Goal: Task Accomplishment & Management: Use online tool/utility

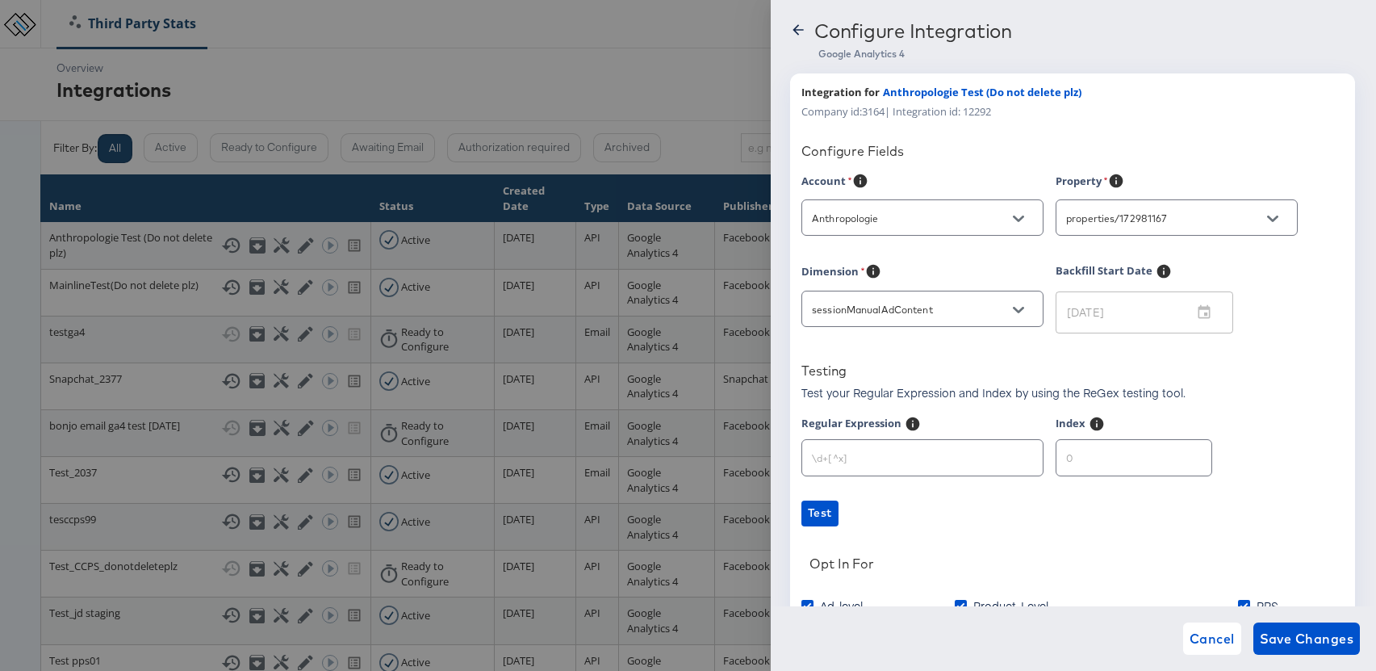
click at [798, 34] on icon at bounding box center [797, 29] width 10 height 10
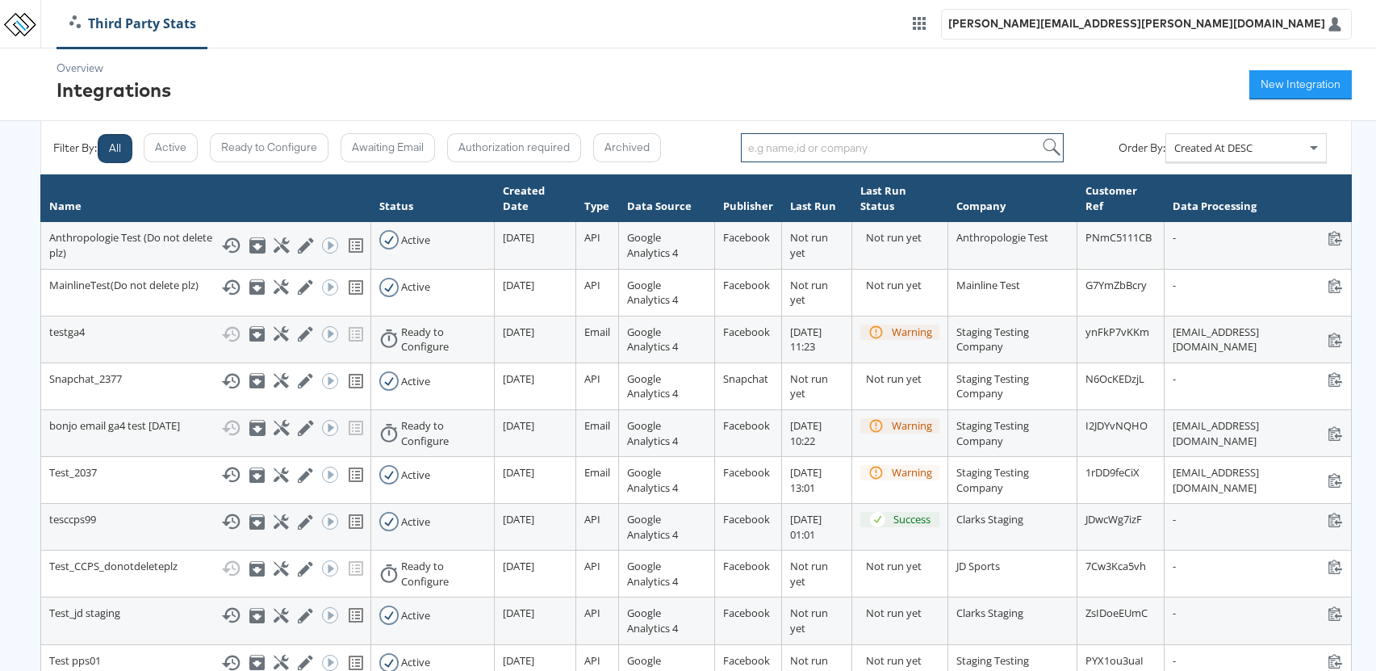
click at [797, 149] on input "search" at bounding box center [902, 147] width 323 height 29
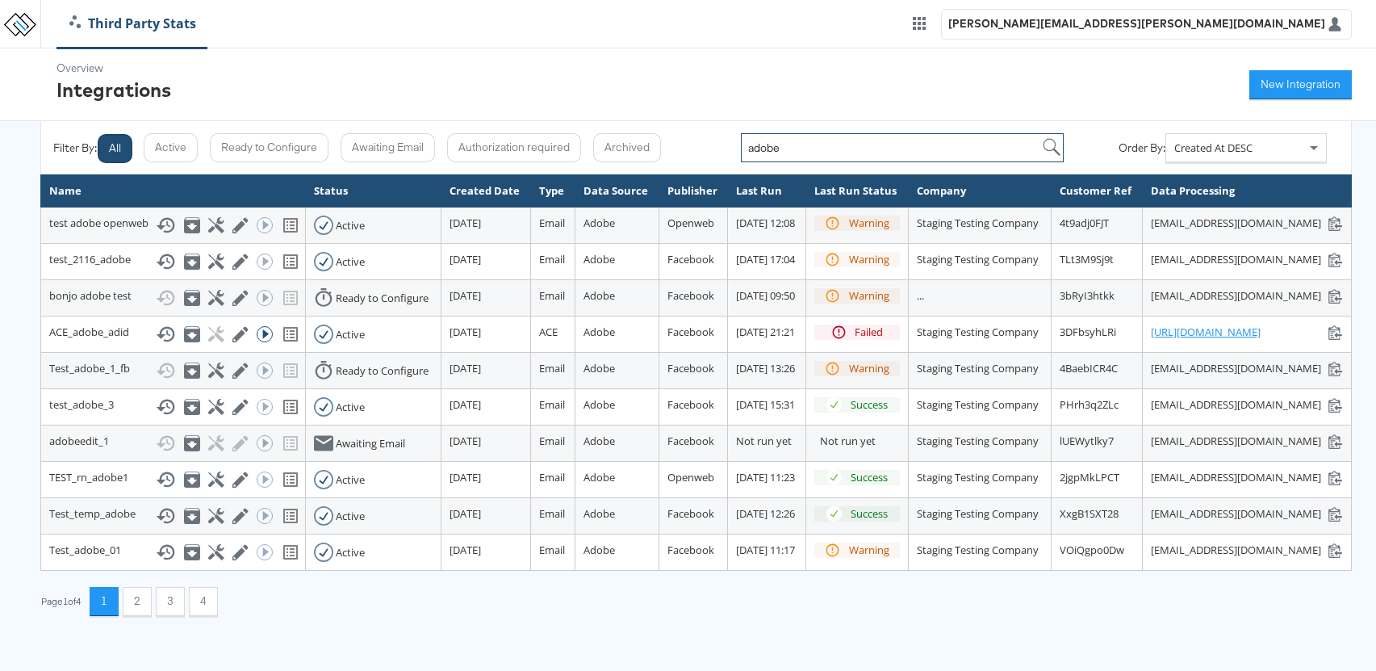
type input "adobe"
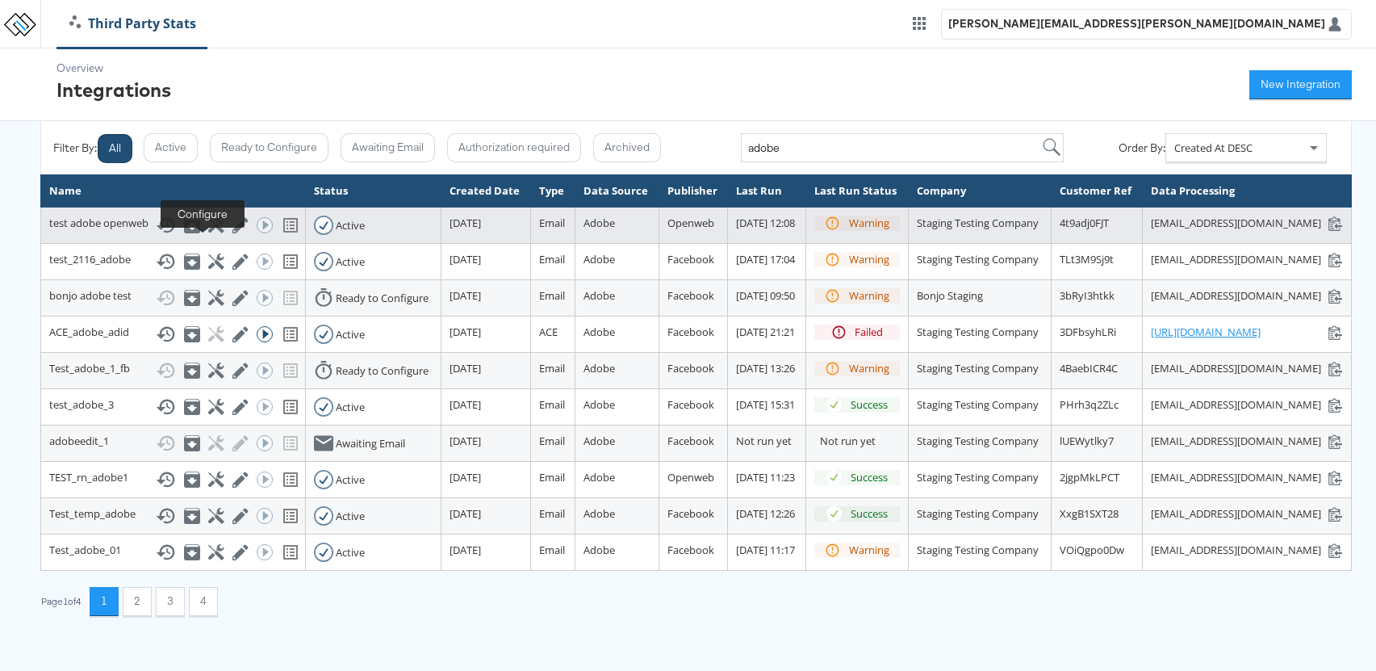
click at [208, 232] on icon at bounding box center [215, 224] width 15 height 15
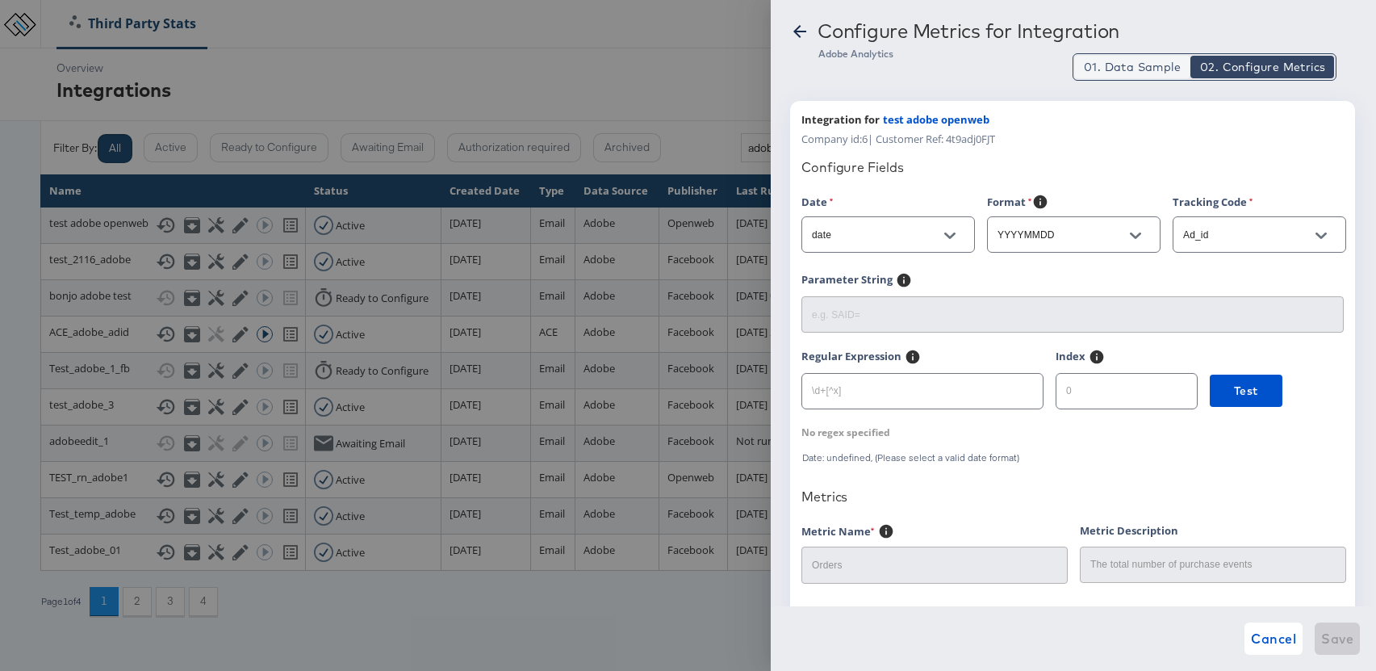
click at [1122, 59] on span "01. Data Sample" at bounding box center [1132, 67] width 97 height 16
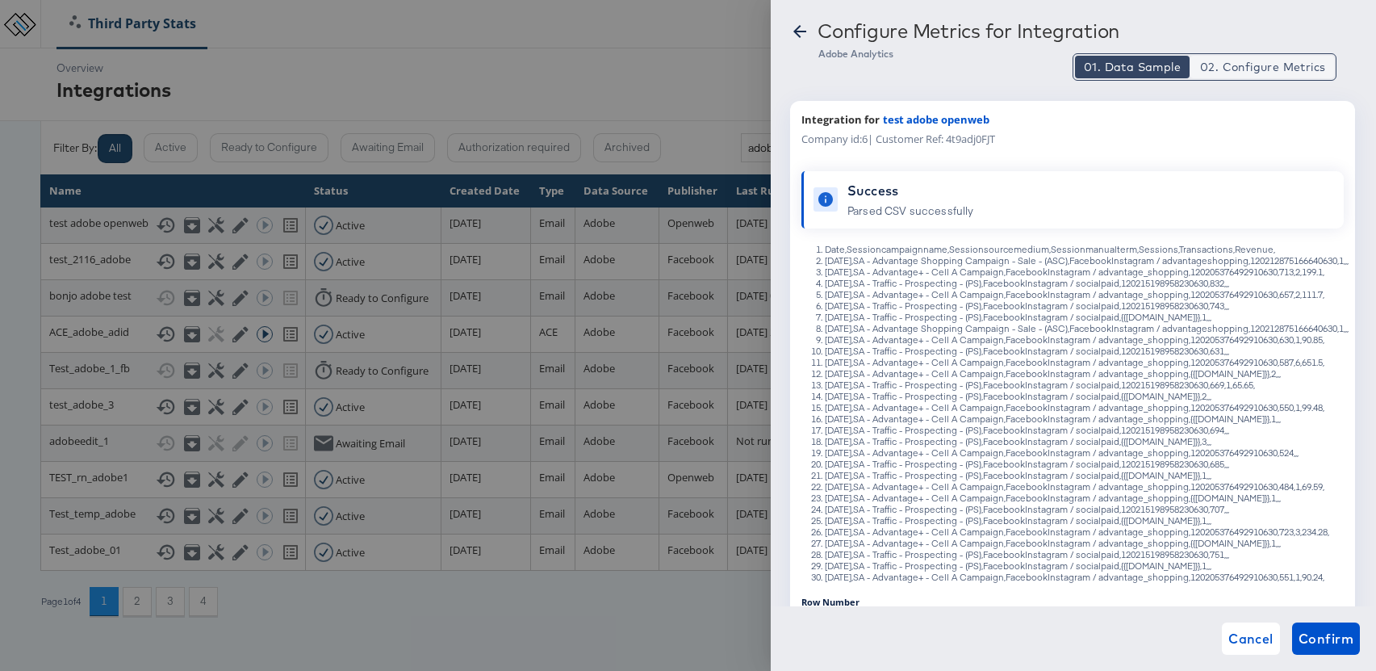
click at [1258, 60] on span "02. Configure Metrics" at bounding box center [1262, 67] width 125 height 16
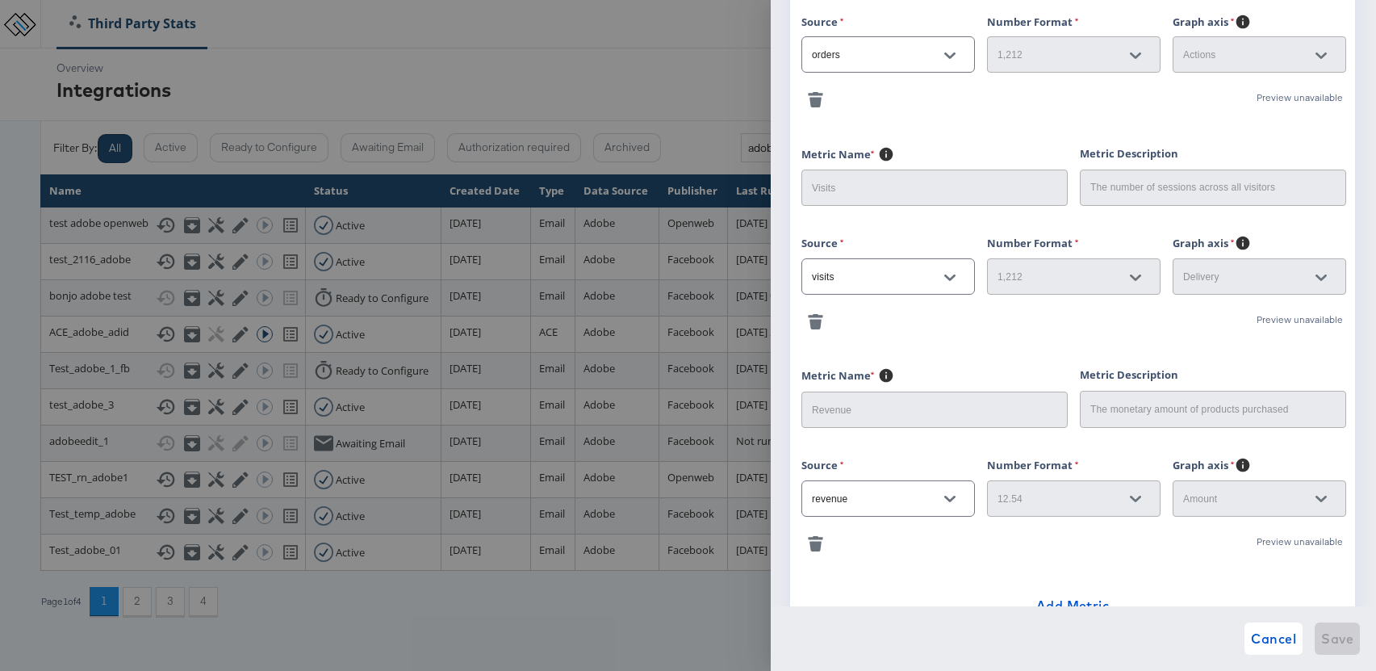
scroll to position [662, 0]
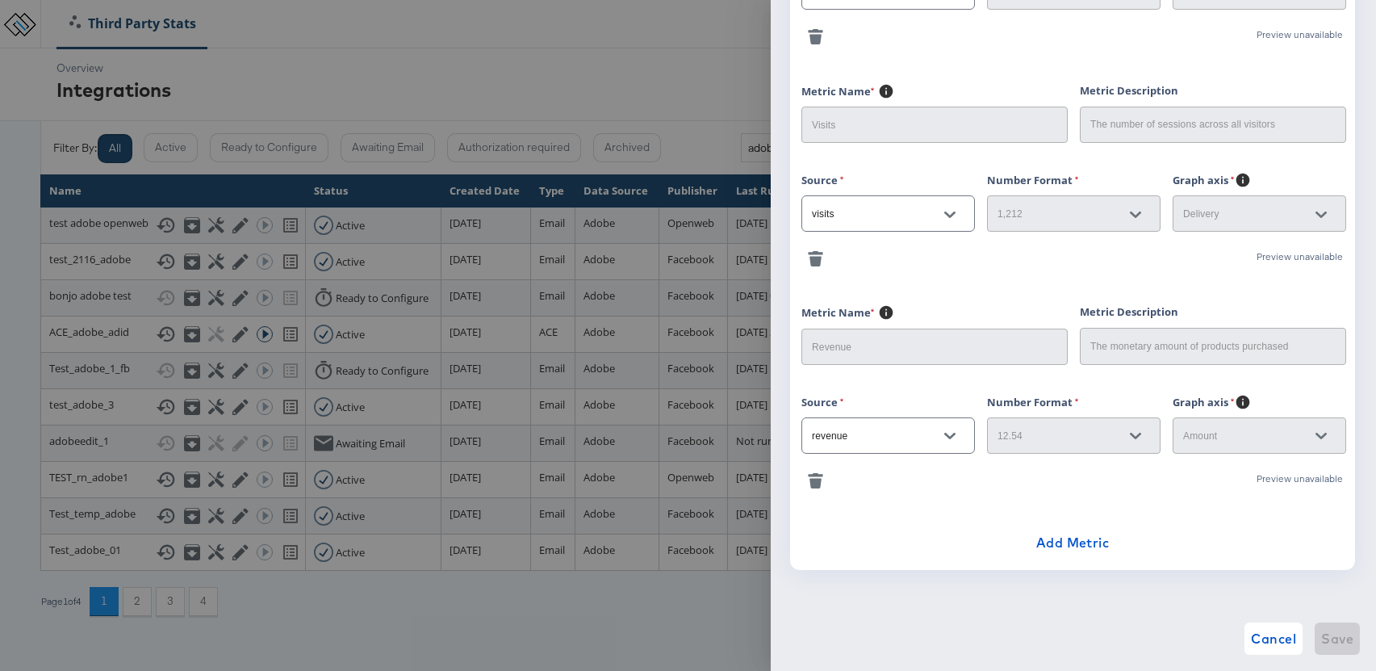
click at [817, 473] on icon "button" at bounding box center [815, 480] width 15 height 15
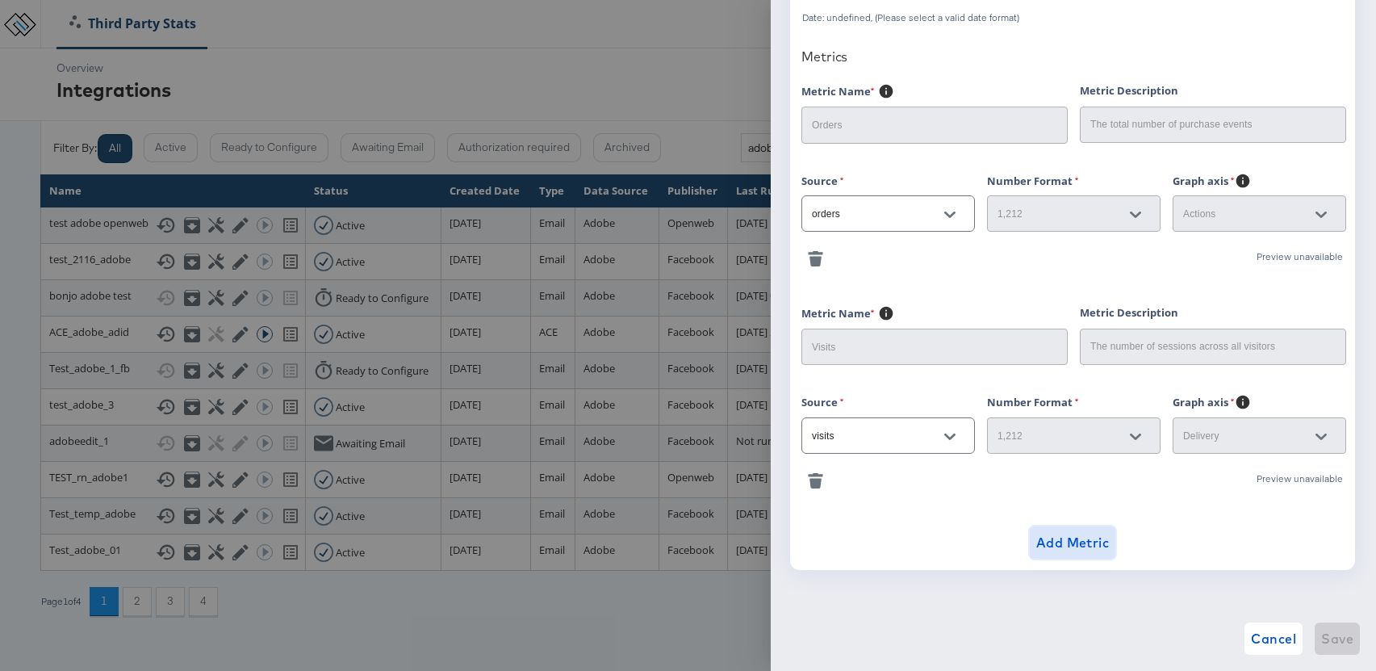
click at [1055, 541] on span "Add Metric" at bounding box center [1072, 542] width 73 height 23
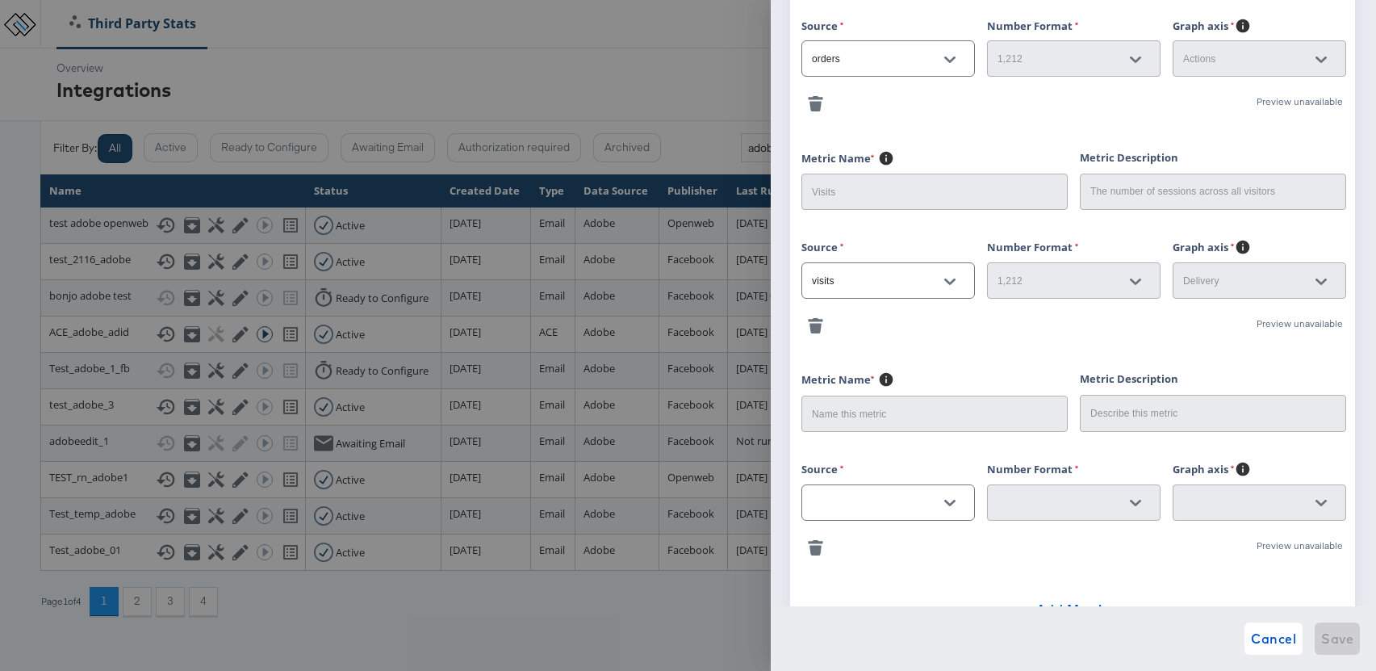
scroll to position [662, 0]
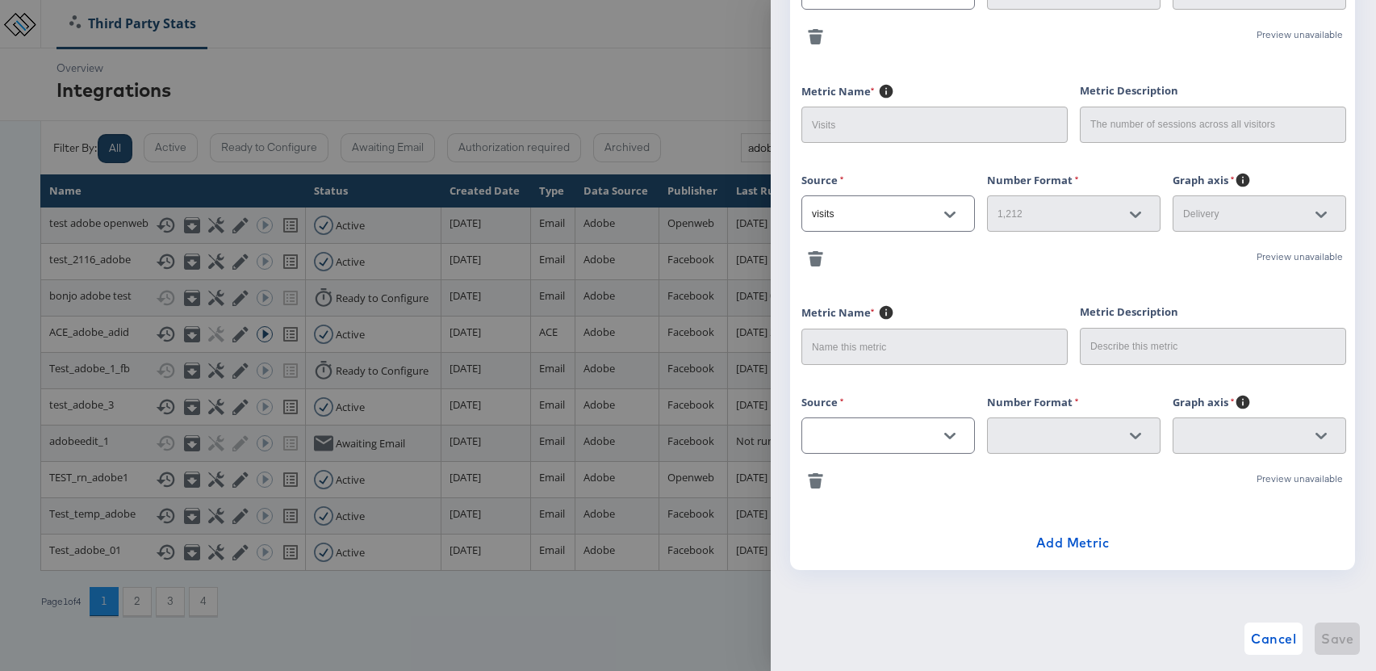
click at [817, 482] on icon "button" at bounding box center [815, 483] width 12 height 10
click at [817, 259] on icon "button" at bounding box center [815, 262] width 12 height 10
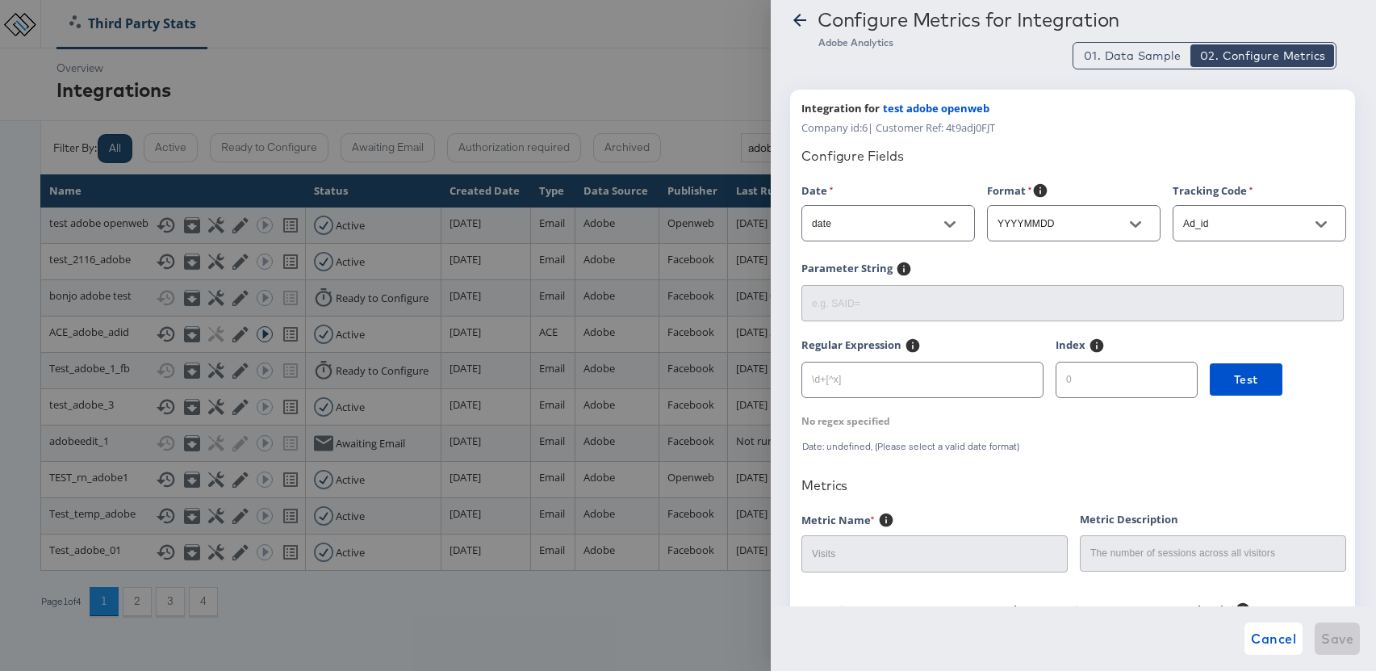
scroll to position [0, 0]
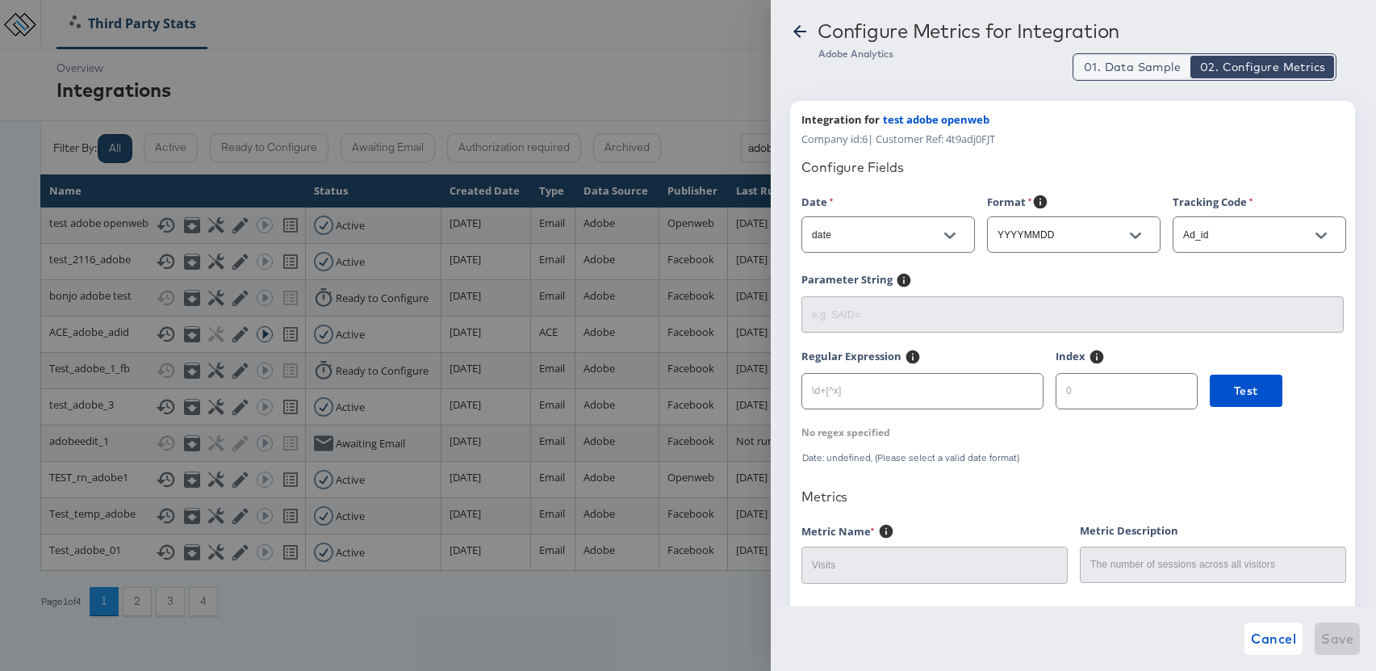
click at [1142, 73] on span "01. Data Sample" at bounding box center [1132, 67] width 97 height 16
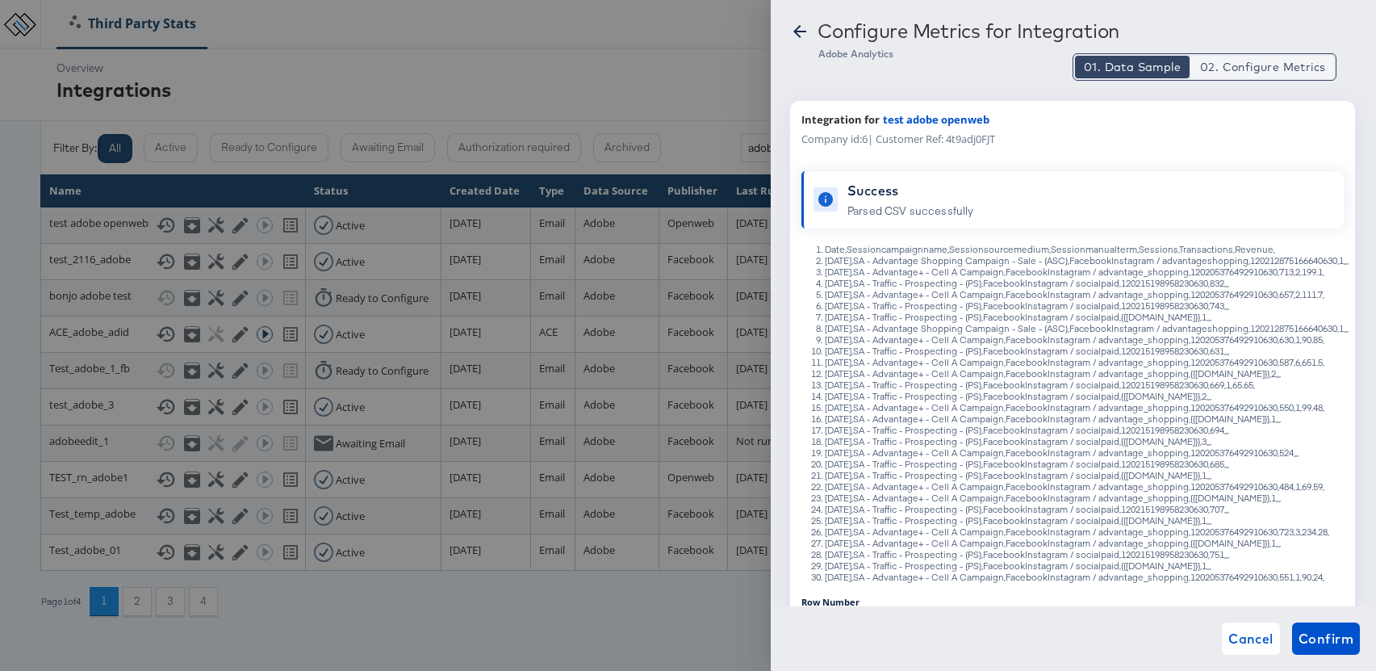
click at [1239, 73] on span "02. Configure Metrics" at bounding box center [1262, 67] width 125 height 16
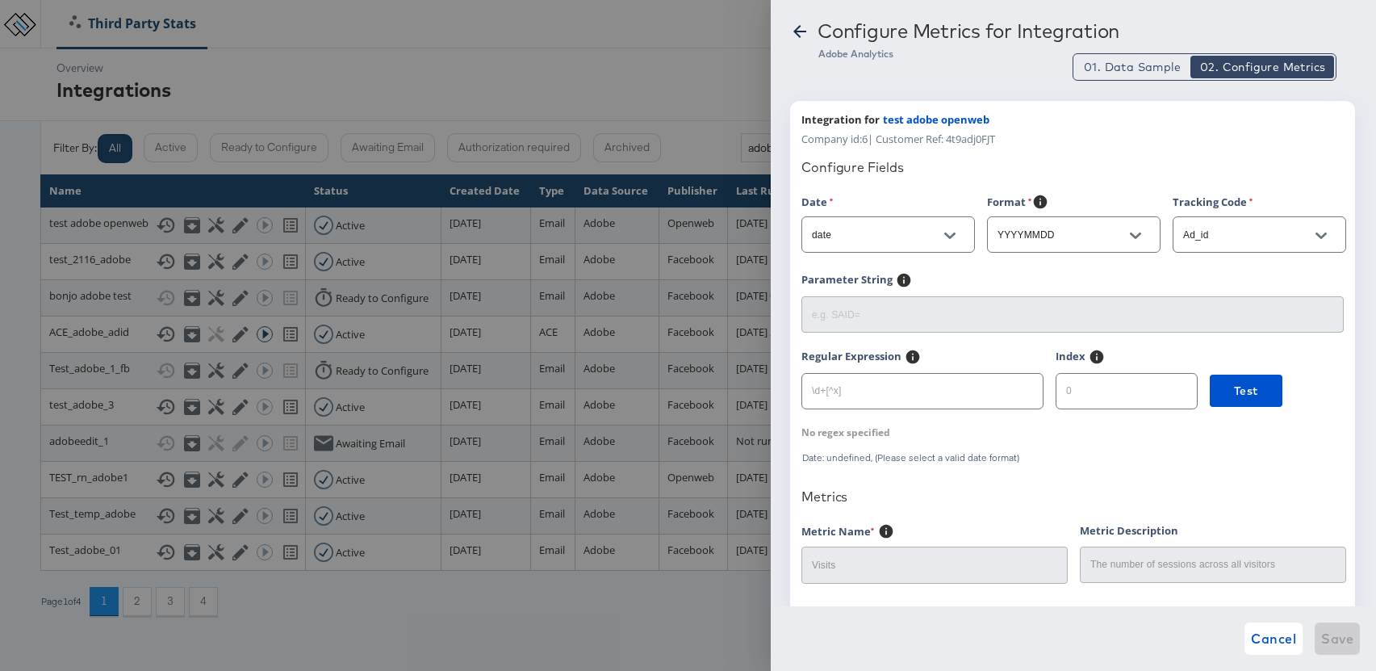
scroll to position [214, 0]
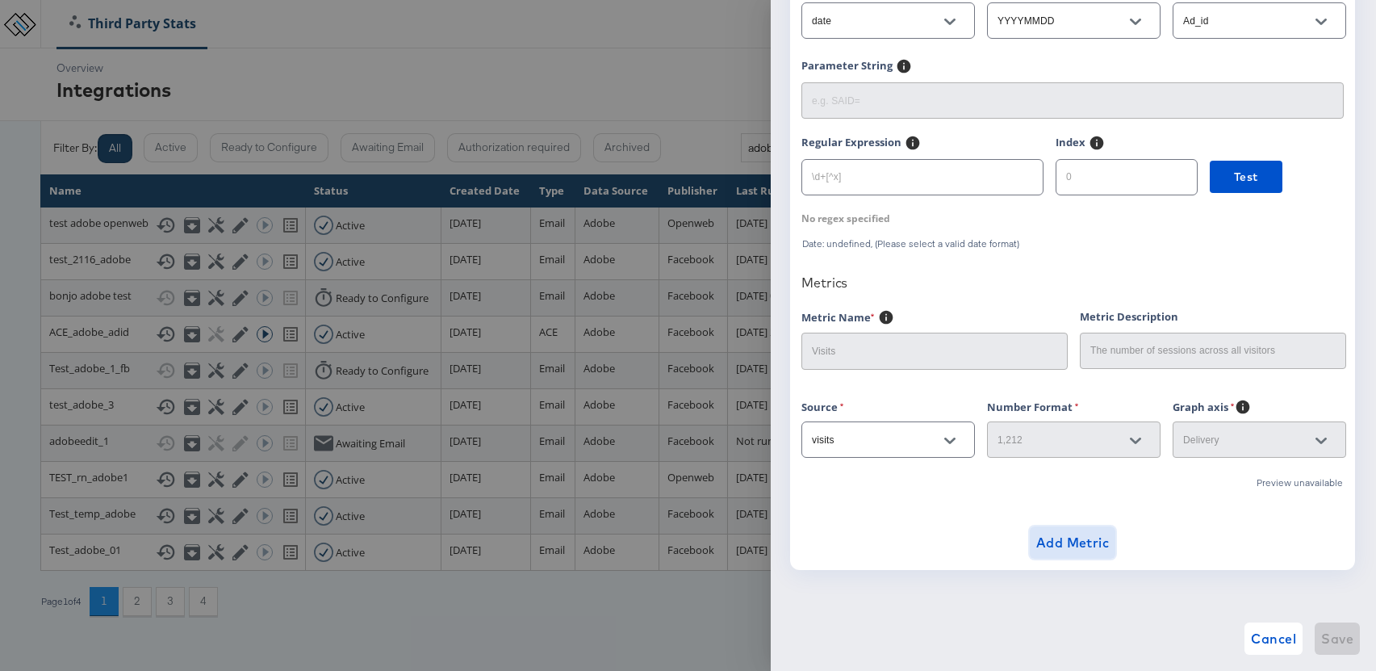
click at [1073, 549] on span "Add Metric" at bounding box center [1072, 542] width 73 height 23
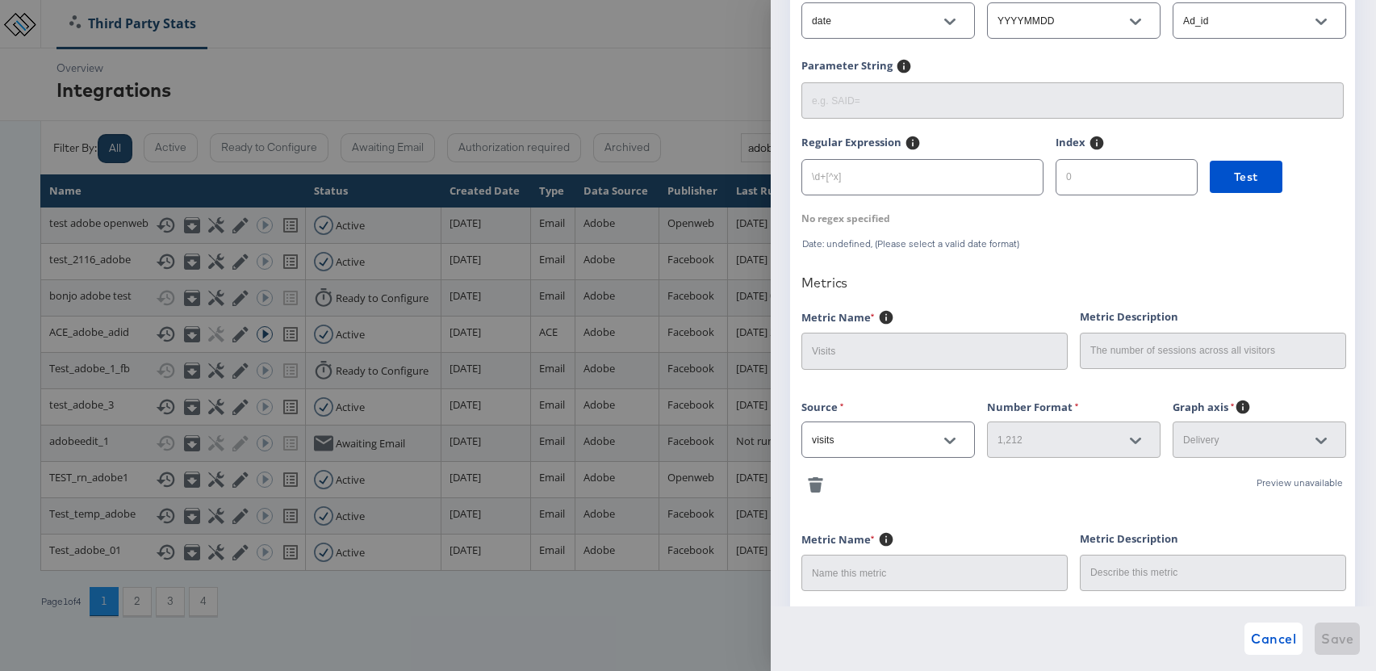
scroll to position [440, 0]
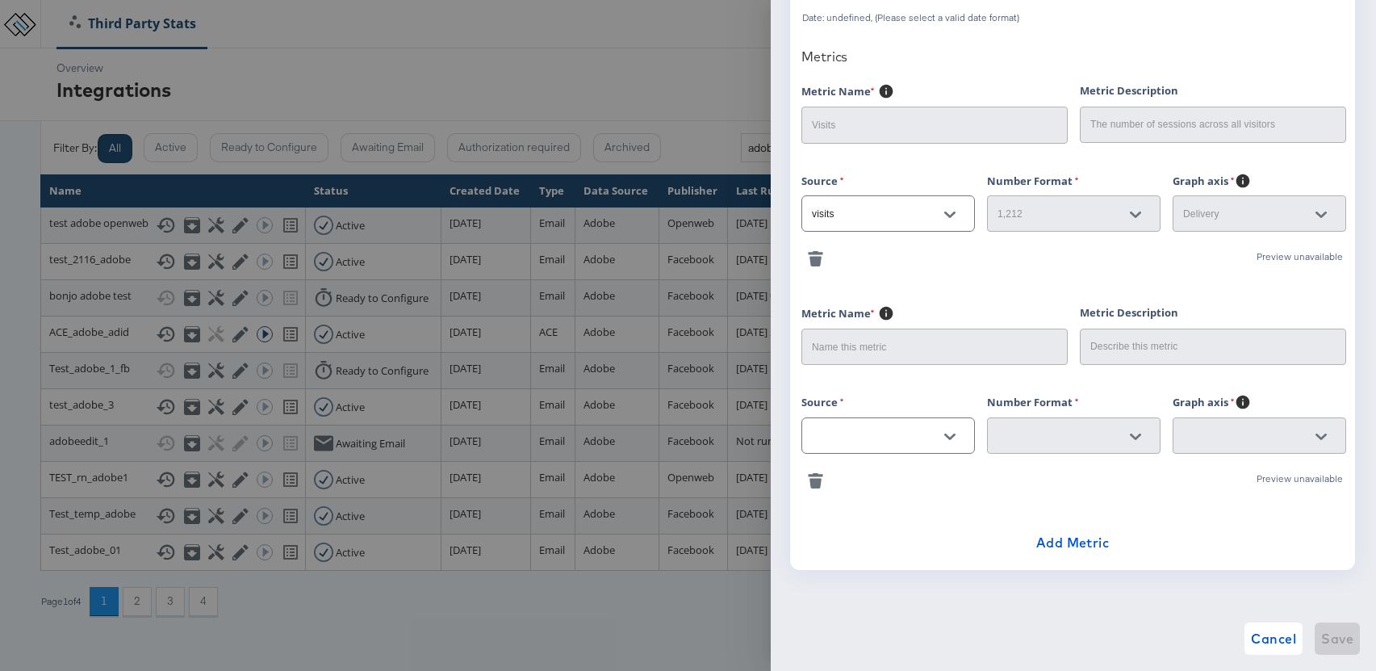
click at [898, 448] on div at bounding box center [887, 435] width 173 height 36
click at [941, 432] on button "Open" at bounding box center [950, 436] width 24 height 24
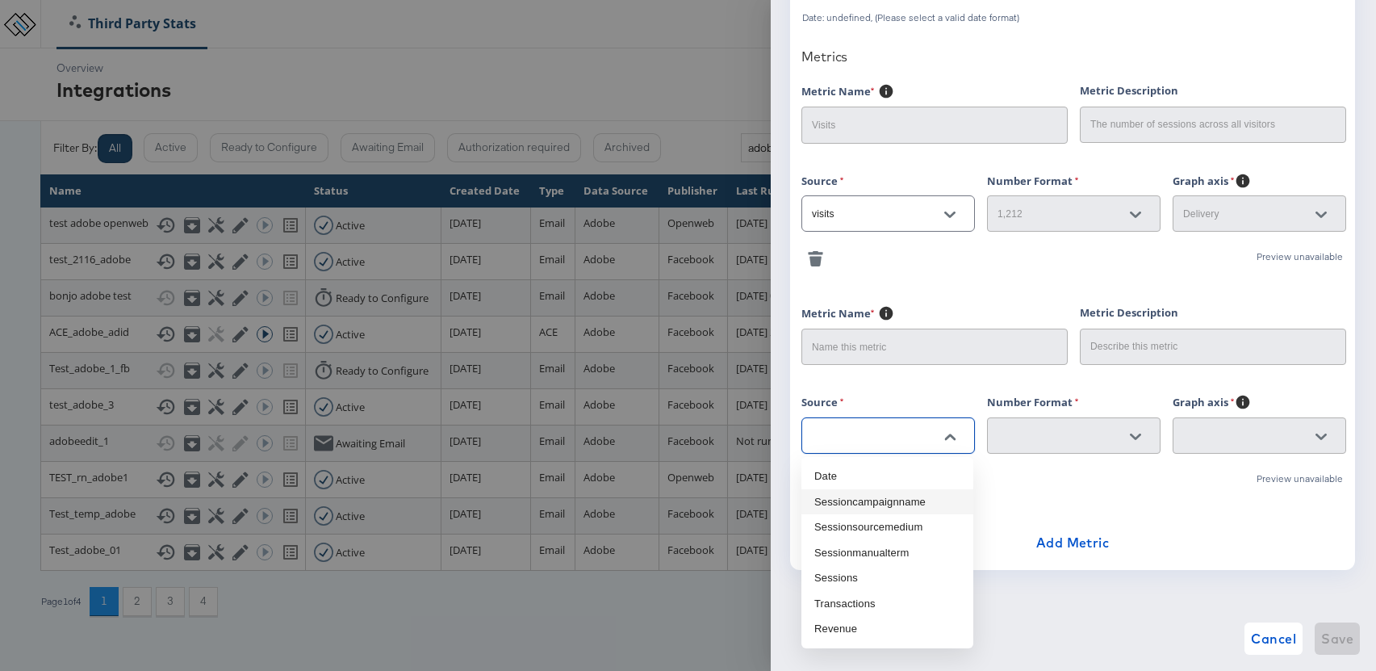
click at [909, 499] on li "Sessioncampaignname" at bounding box center [887, 502] width 172 height 26
type input "Sessioncampaignname"
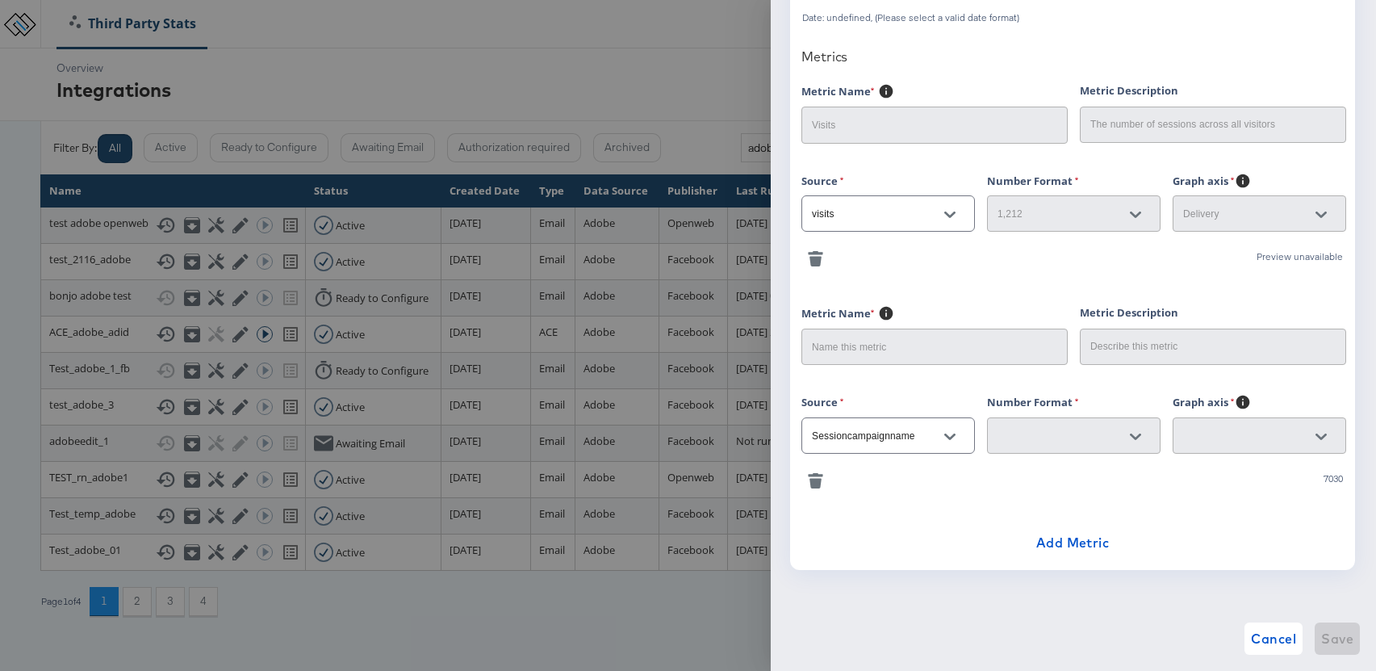
click at [1134, 432] on div at bounding box center [1135, 436] width 34 height 24
click at [1129, 433] on div at bounding box center [1135, 436] width 34 height 24
click at [1134, 435] on div at bounding box center [1135, 436] width 34 height 24
click at [1327, 435] on div at bounding box center [1321, 436] width 34 height 24
click at [1315, 437] on div at bounding box center [1321, 436] width 34 height 24
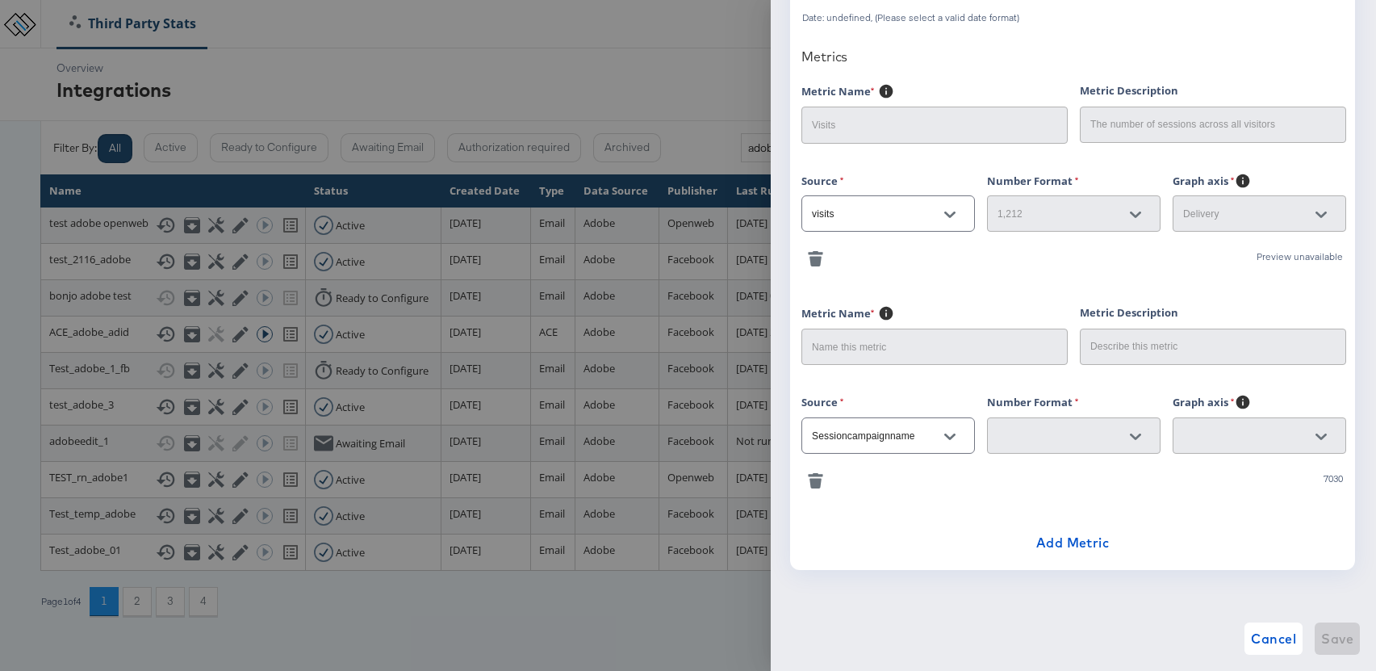
click at [1140, 437] on div at bounding box center [1135, 436] width 34 height 24
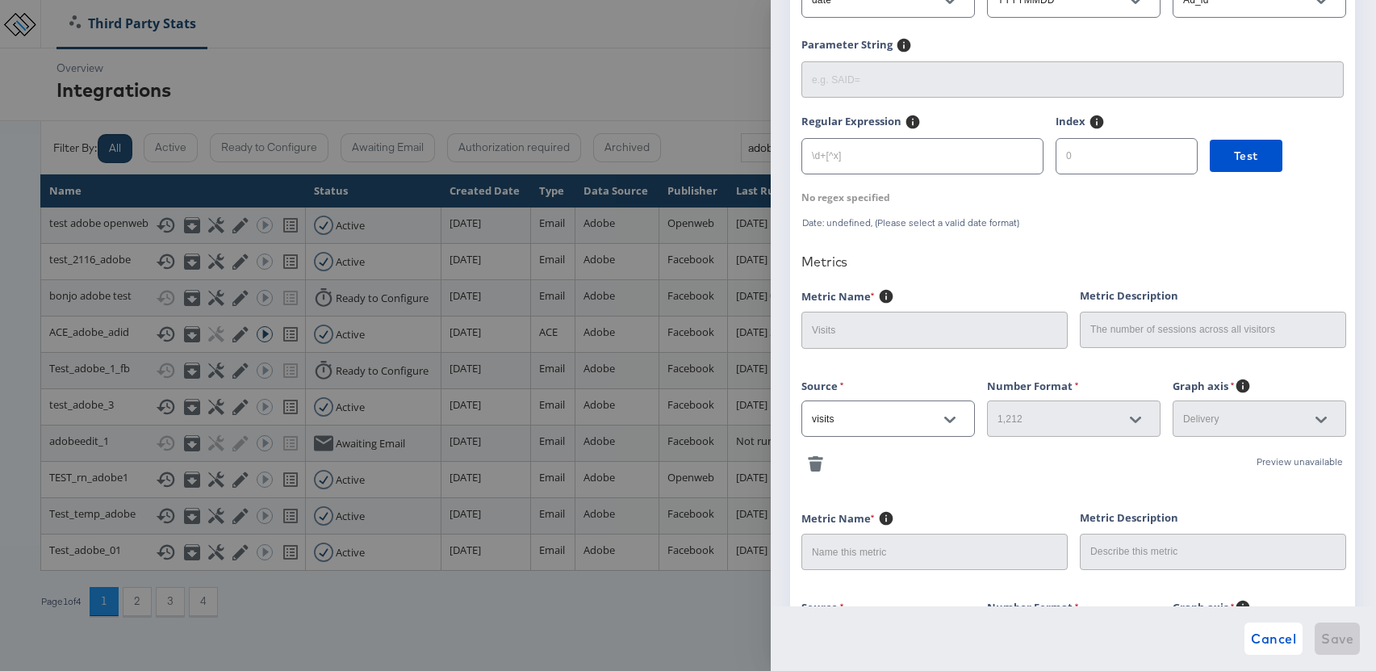
scroll to position [0, 0]
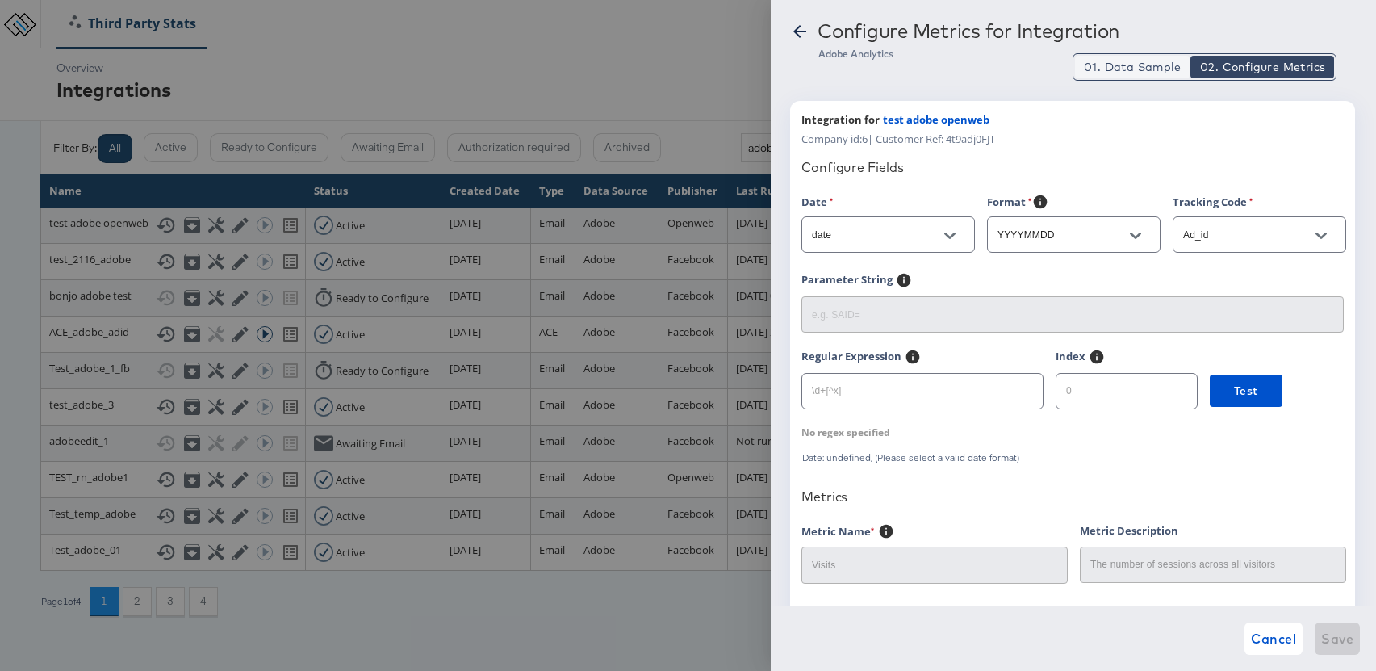
click at [1119, 69] on span "01. Data Sample" at bounding box center [1132, 67] width 97 height 16
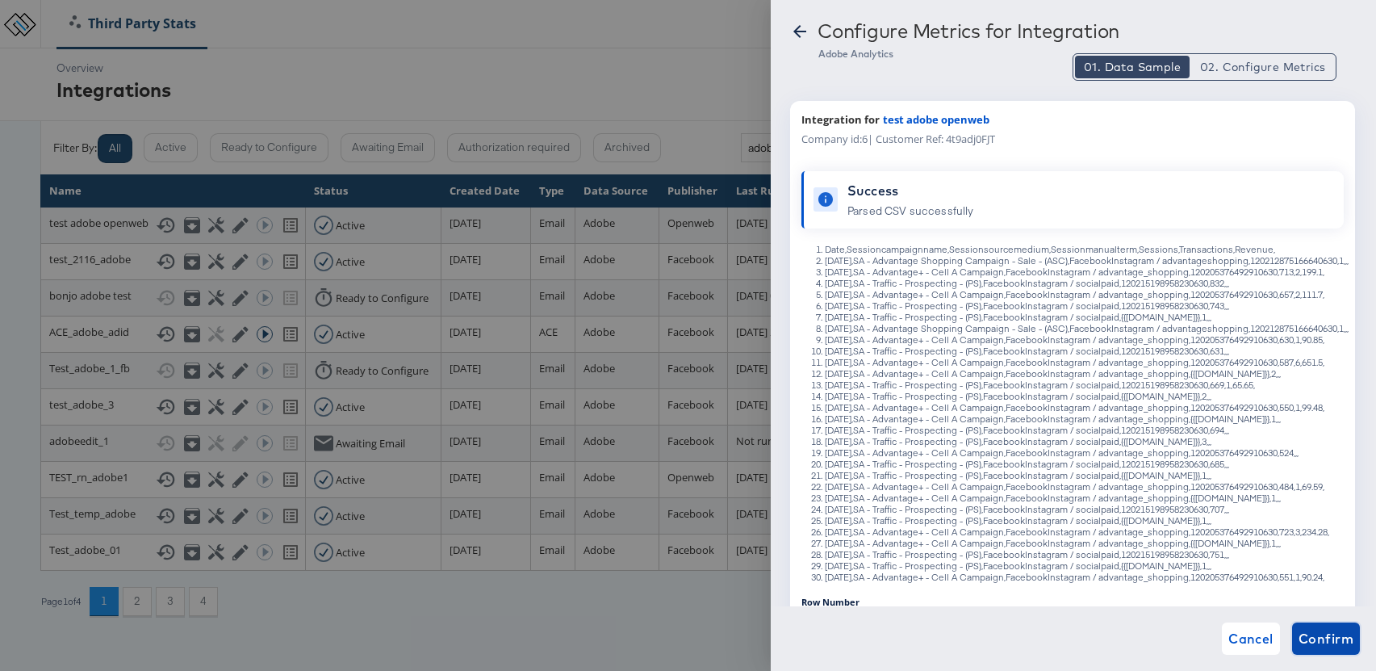
click at [1335, 640] on span "Confirm" at bounding box center [1325, 638] width 55 height 23
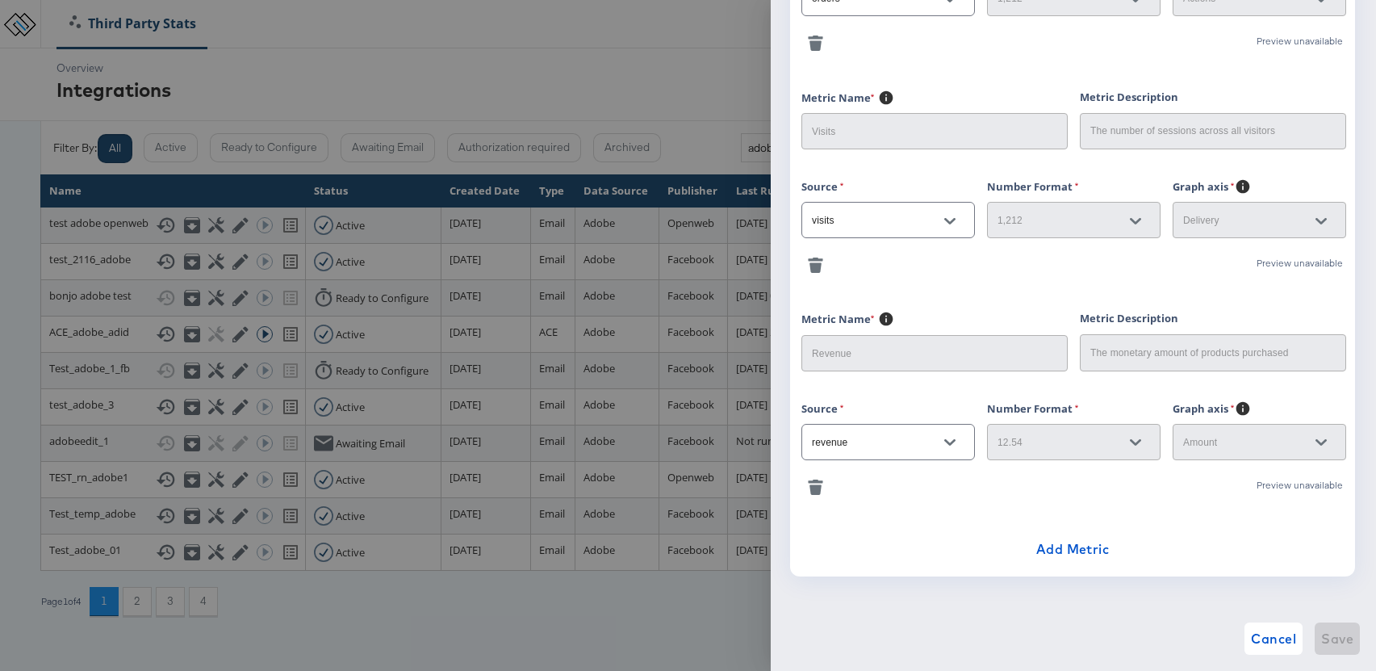
scroll to position [662, 0]
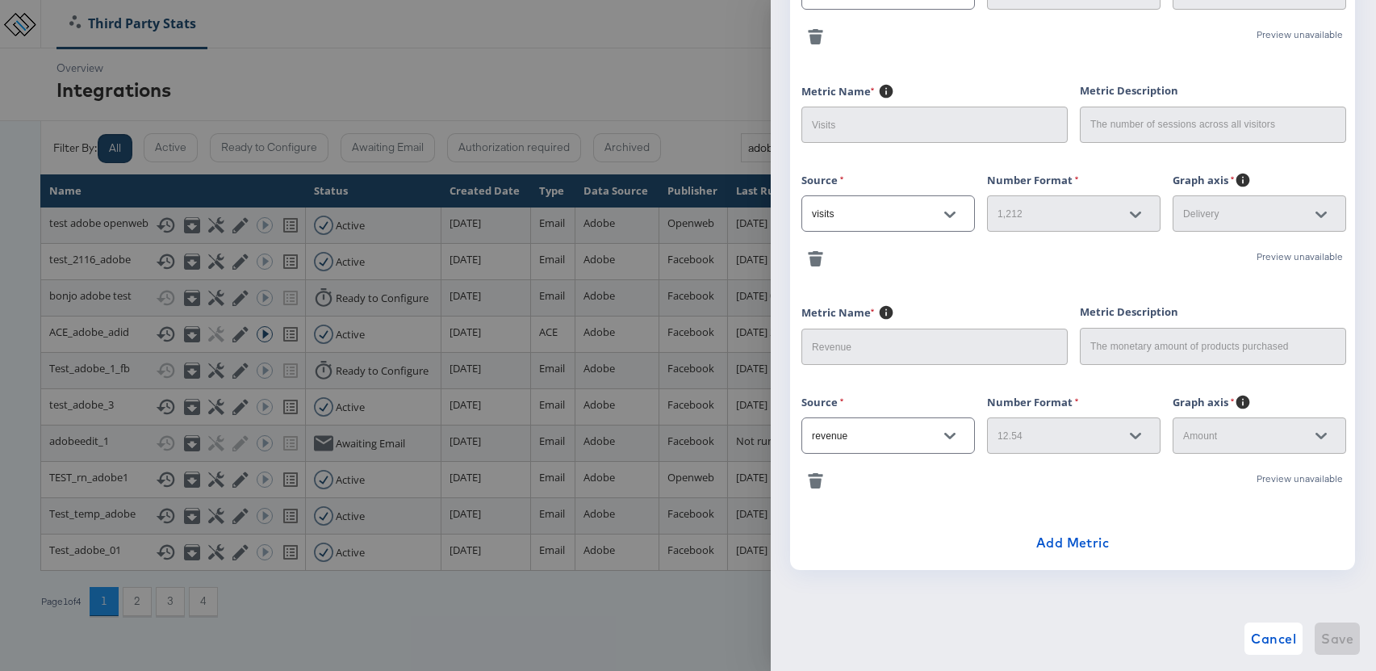
click at [816, 476] on icon "button" at bounding box center [815, 474] width 15 height 3
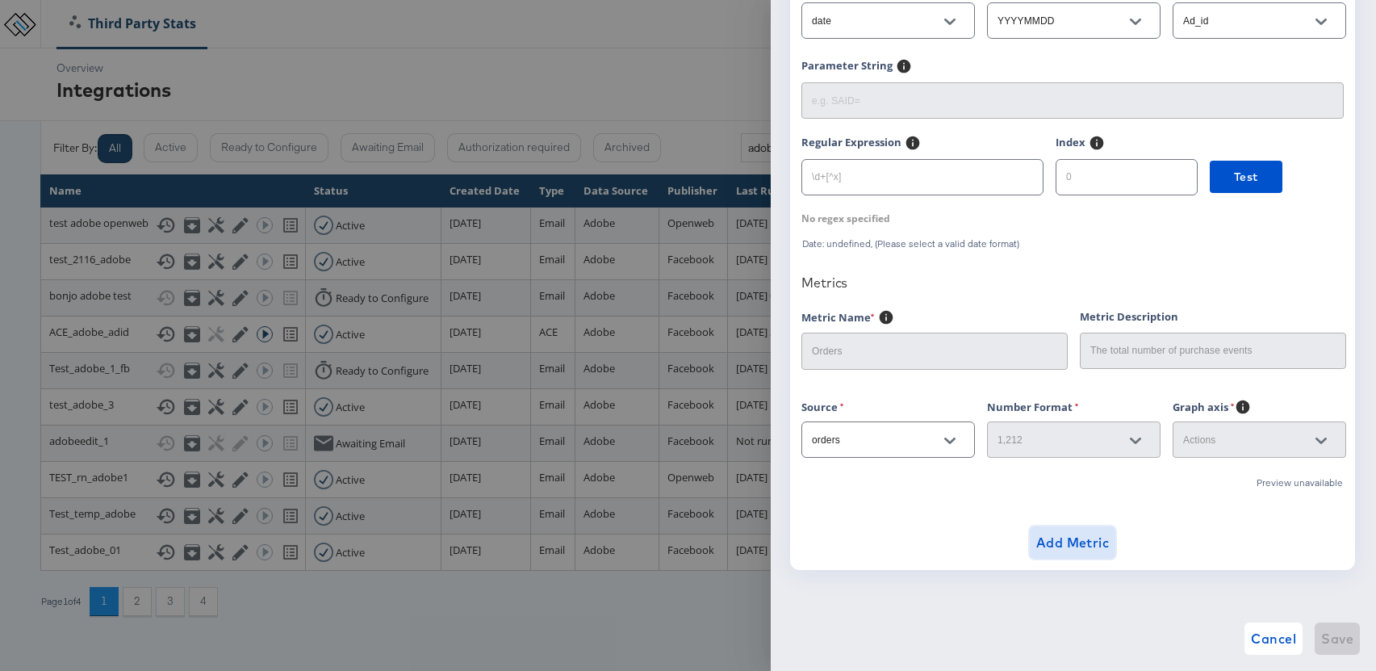
click at [1072, 537] on span "Add Metric" at bounding box center [1072, 542] width 73 height 23
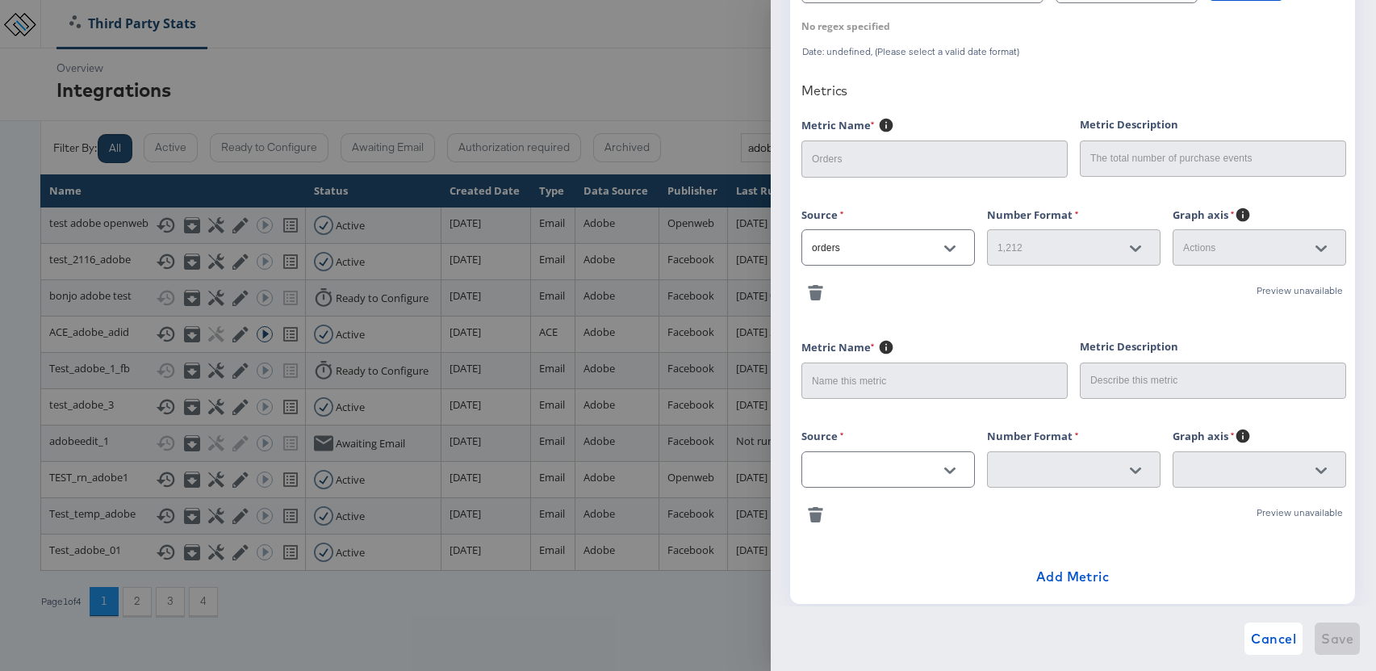
scroll to position [440, 0]
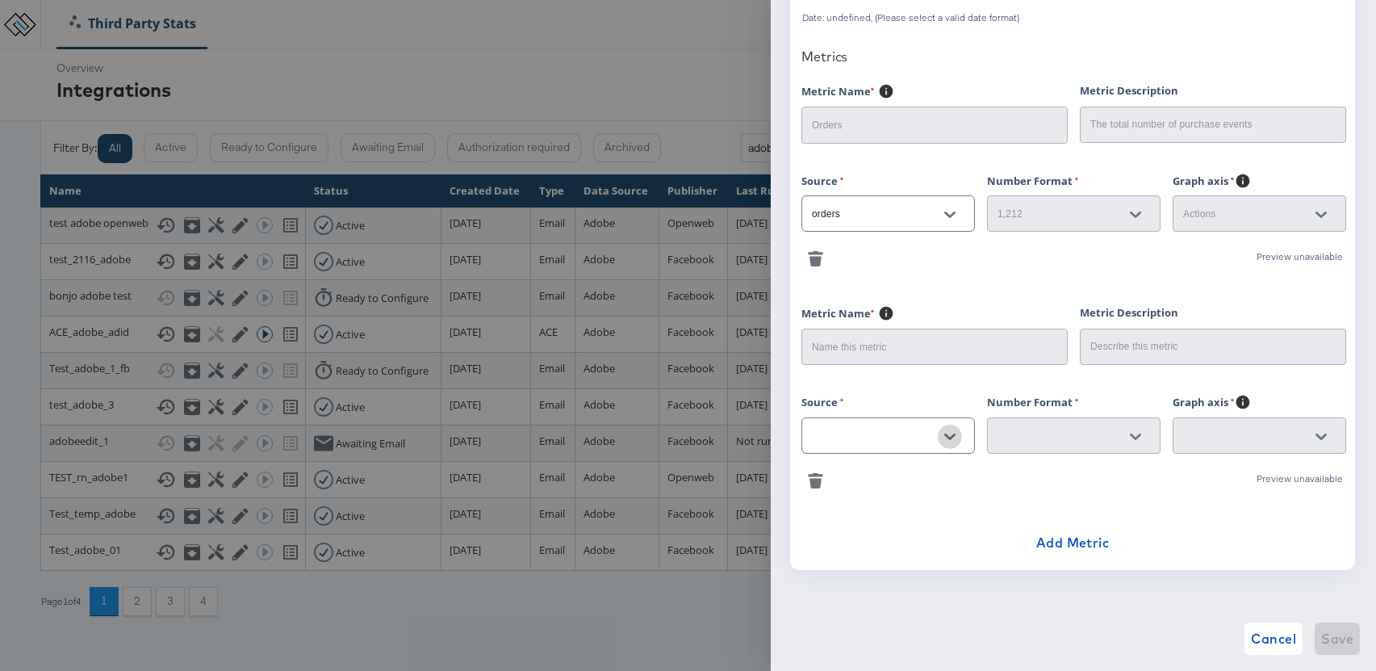
click at [947, 437] on icon "Open" at bounding box center [949, 436] width 11 height 6
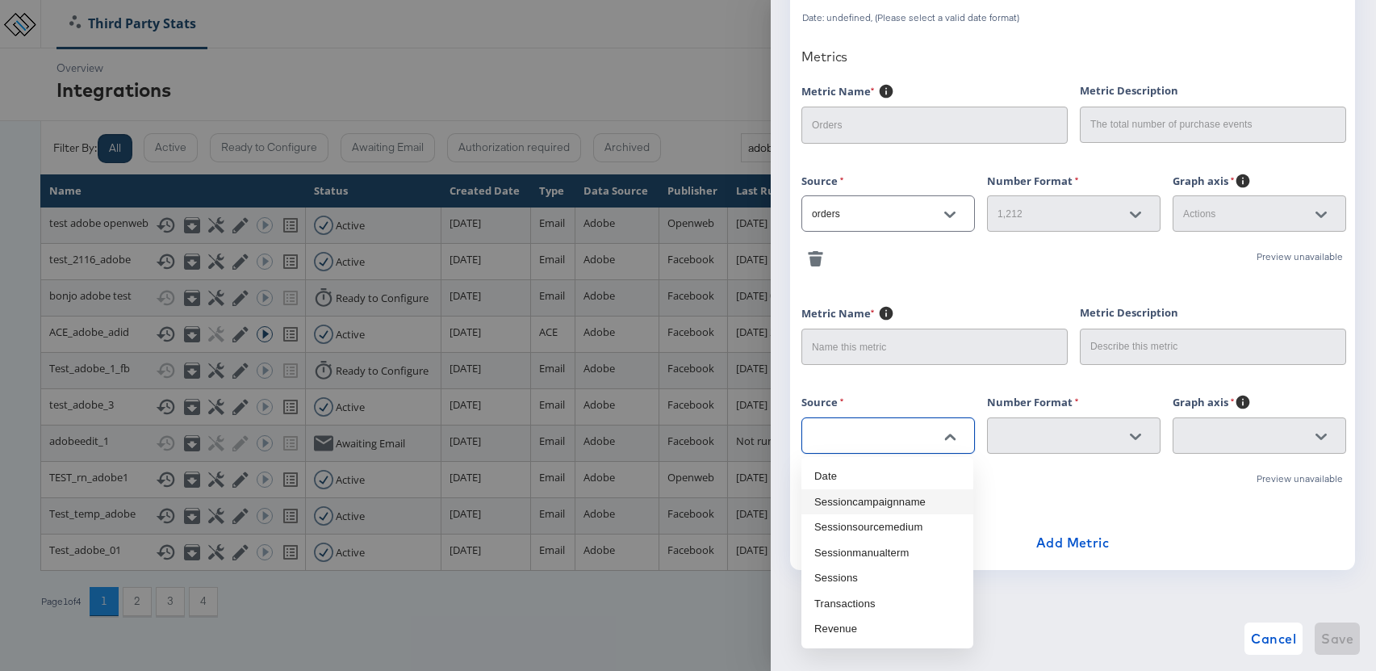
click at [893, 504] on li "Sessioncampaignname" at bounding box center [887, 502] width 172 height 26
type input "Sessioncampaignname"
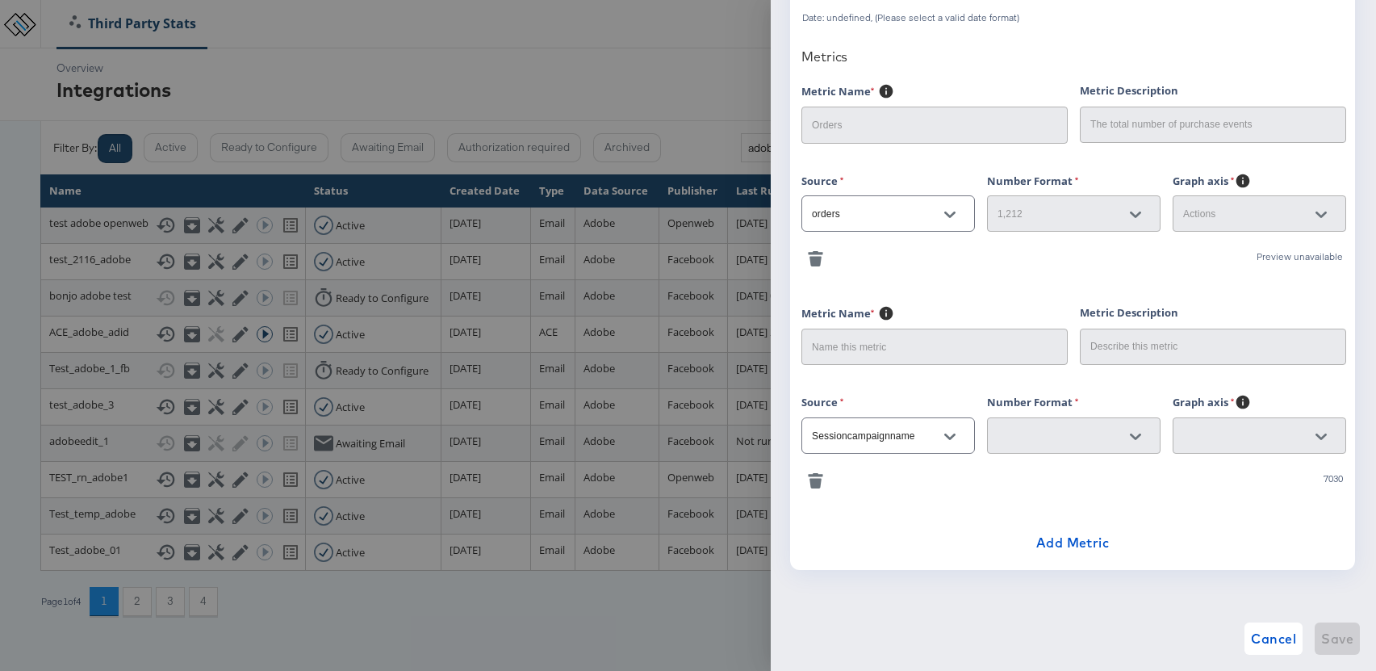
scroll to position [382, 0]
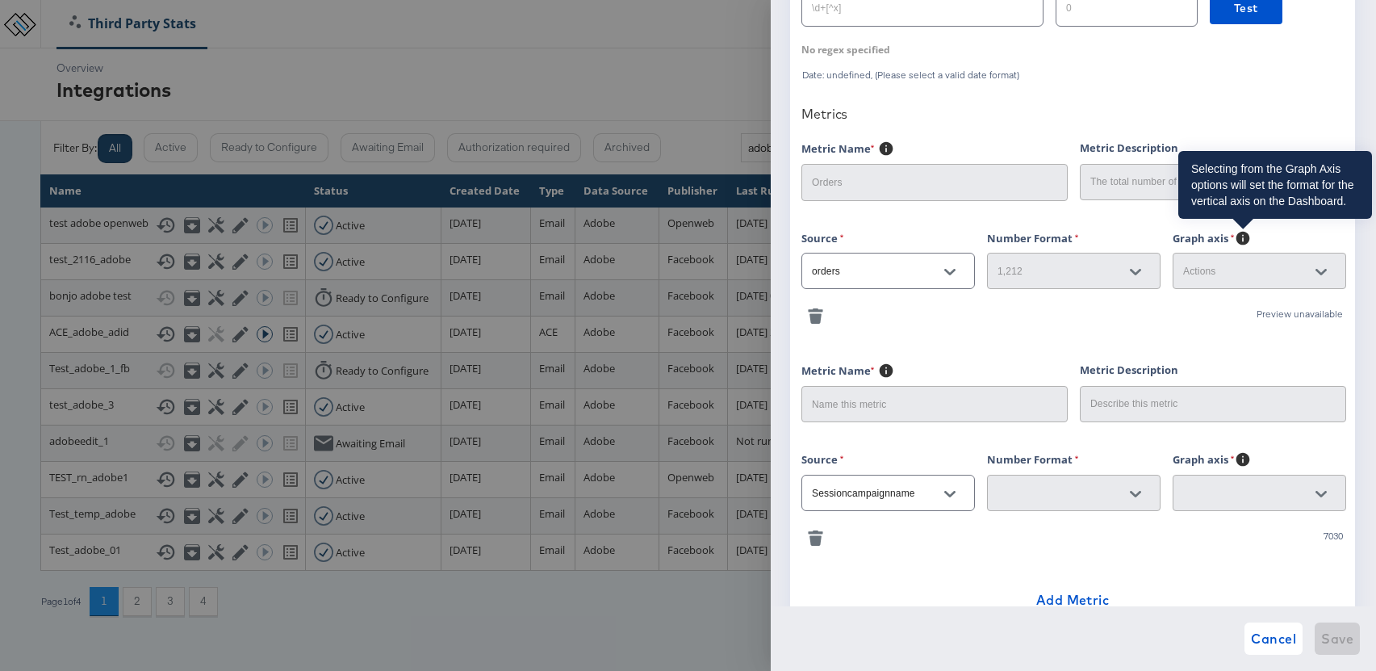
click at [1243, 234] on icon at bounding box center [1243, 238] width 16 height 16
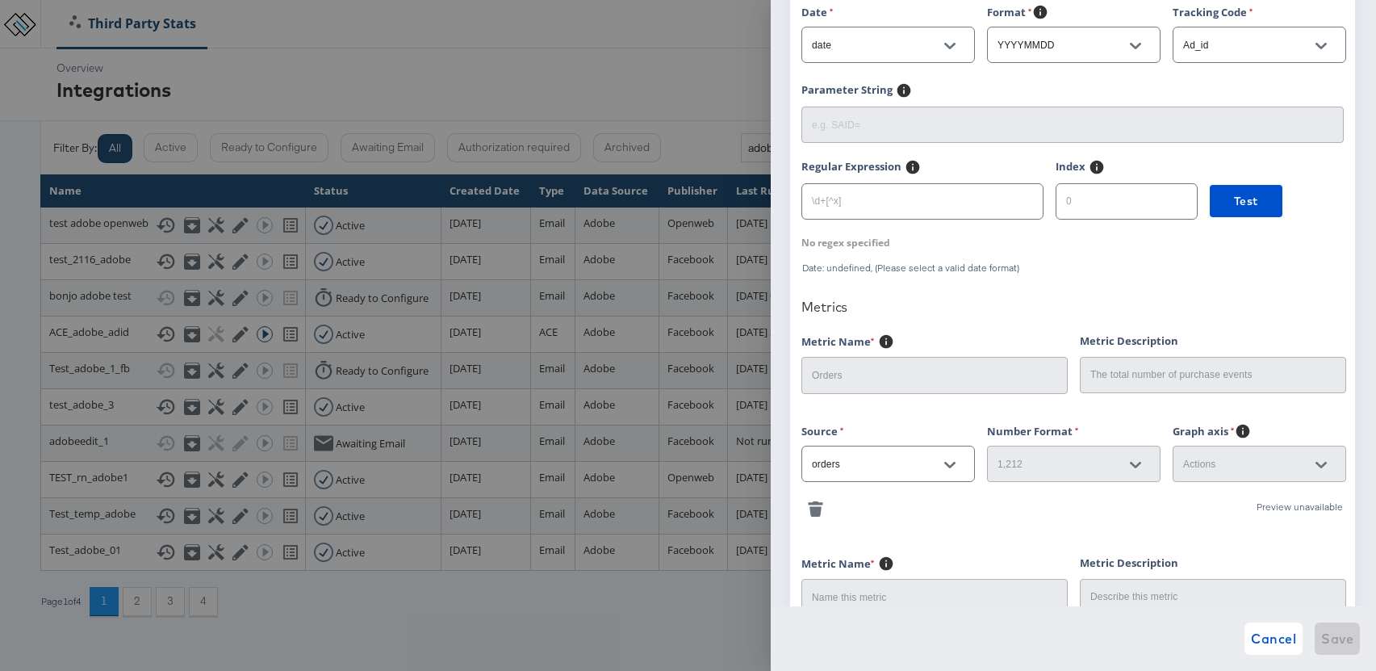
scroll to position [289, 0]
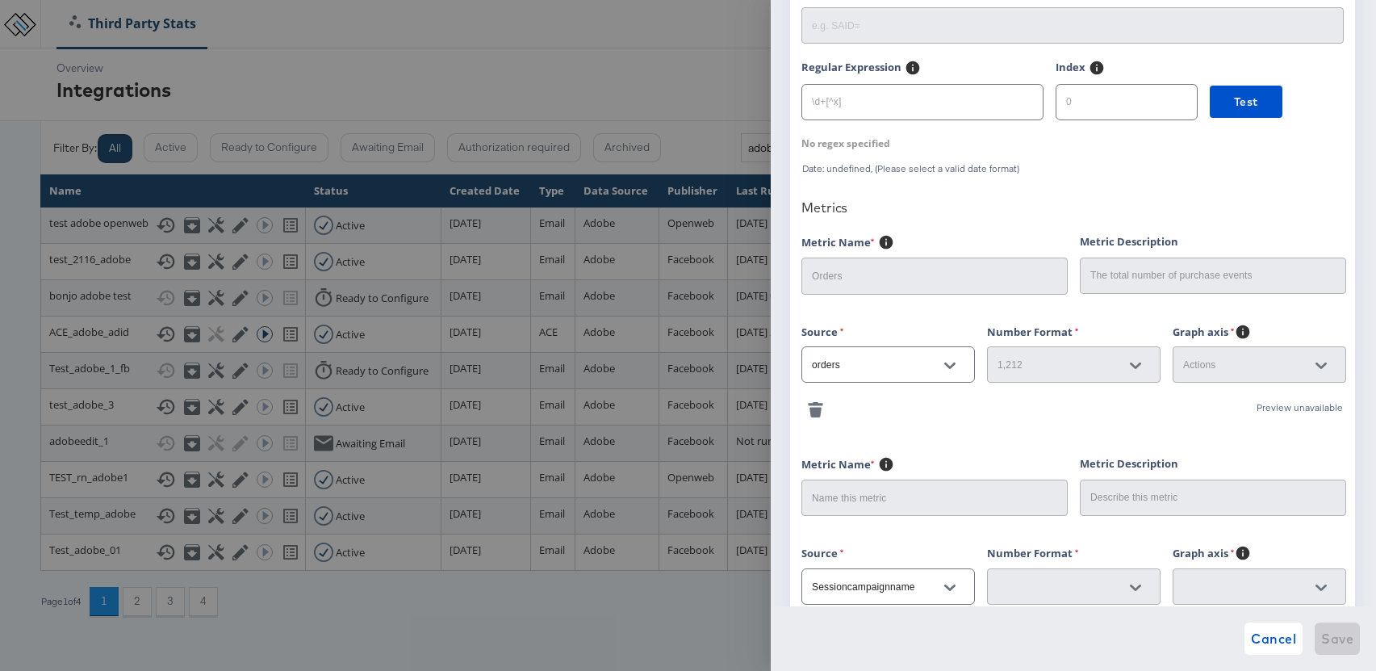
click at [815, 412] on icon "button" at bounding box center [815, 412] width 12 height 10
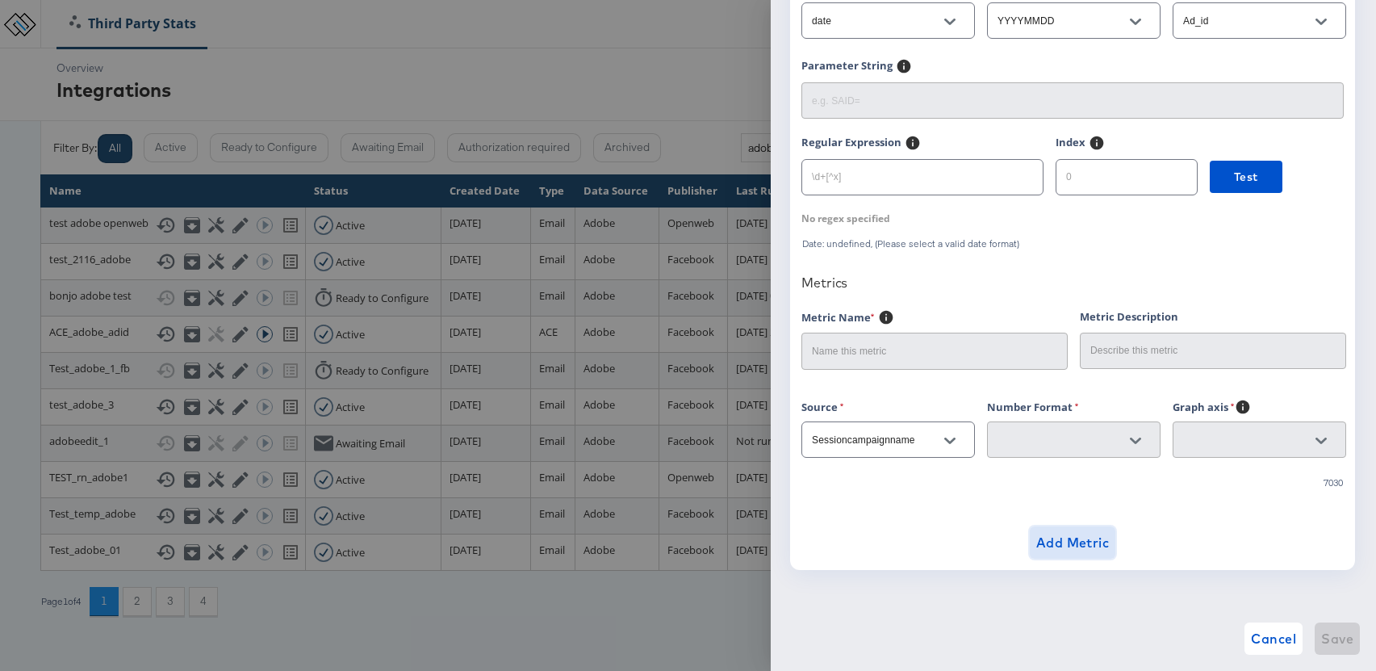
click at [1081, 542] on span "Add Metric" at bounding box center [1072, 542] width 73 height 23
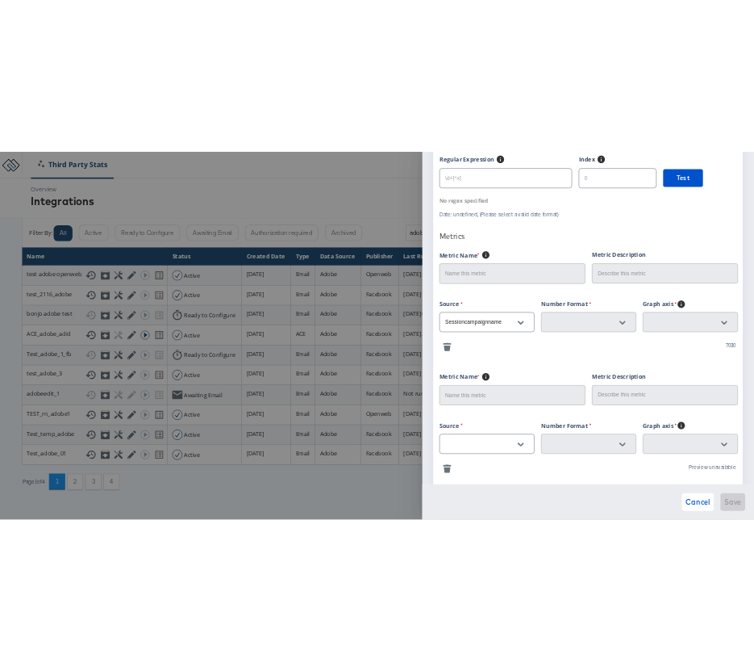
scroll to position [395, 0]
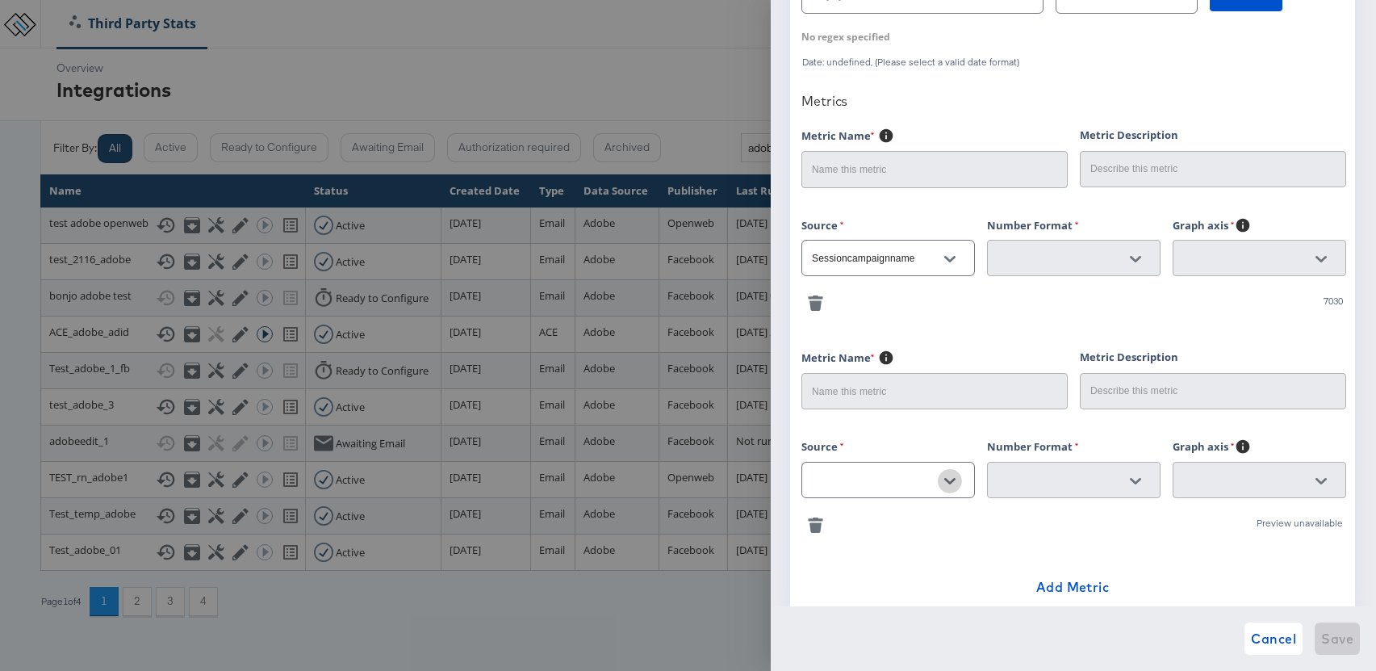
click at [951, 478] on icon "Open" at bounding box center [949, 480] width 11 height 11
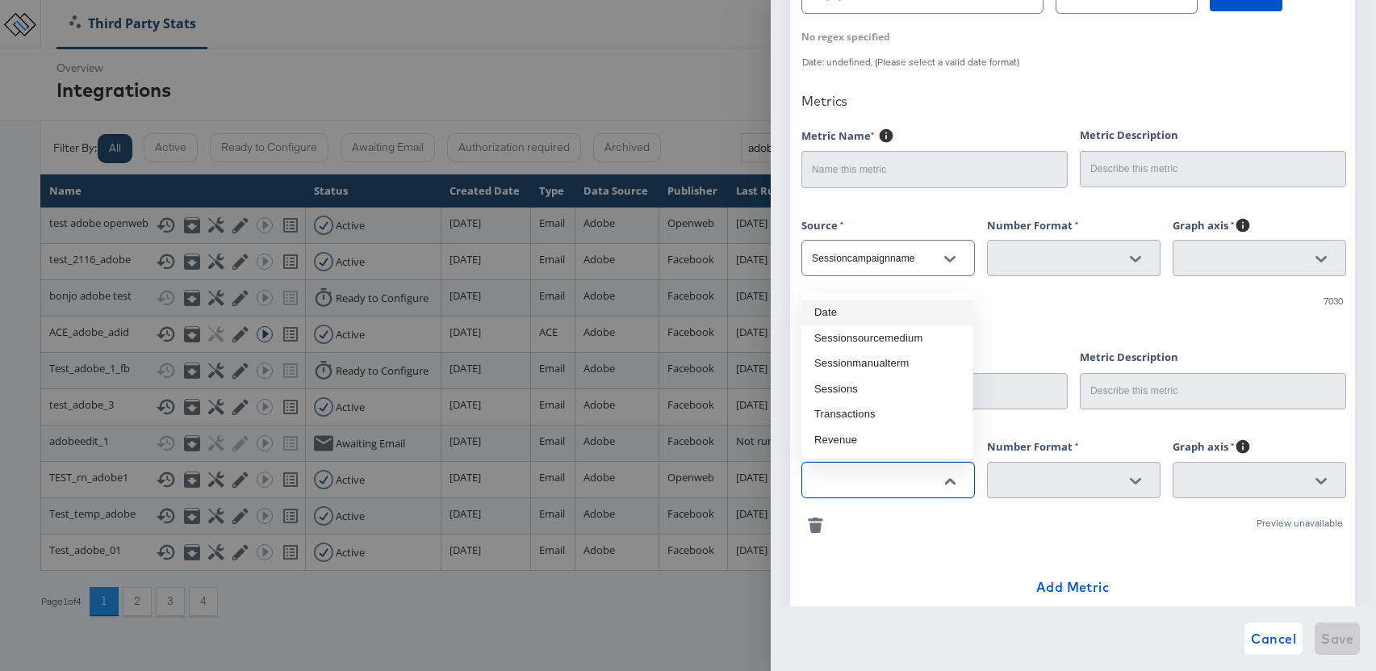
click at [872, 316] on li "Date" at bounding box center [887, 312] width 172 height 26
type input "Date"
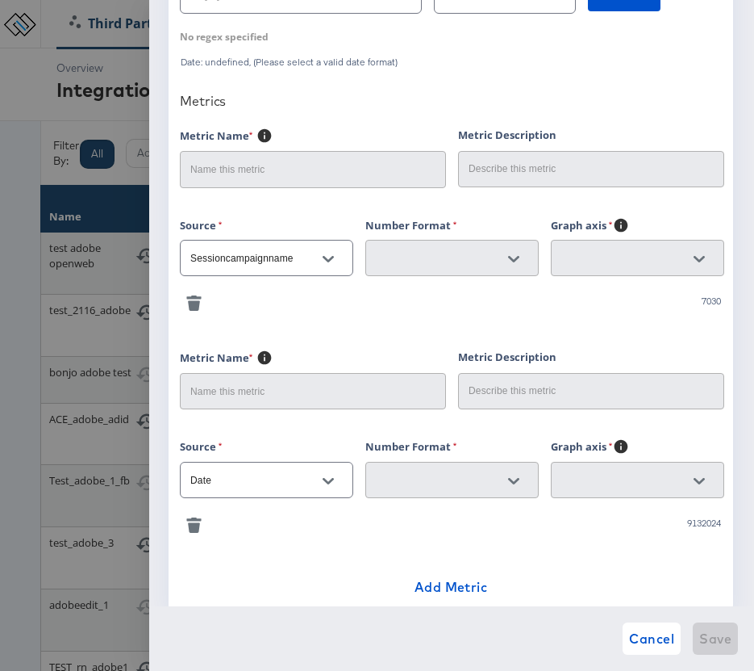
click at [194, 524] on icon "button" at bounding box center [194, 528] width 12 height 10
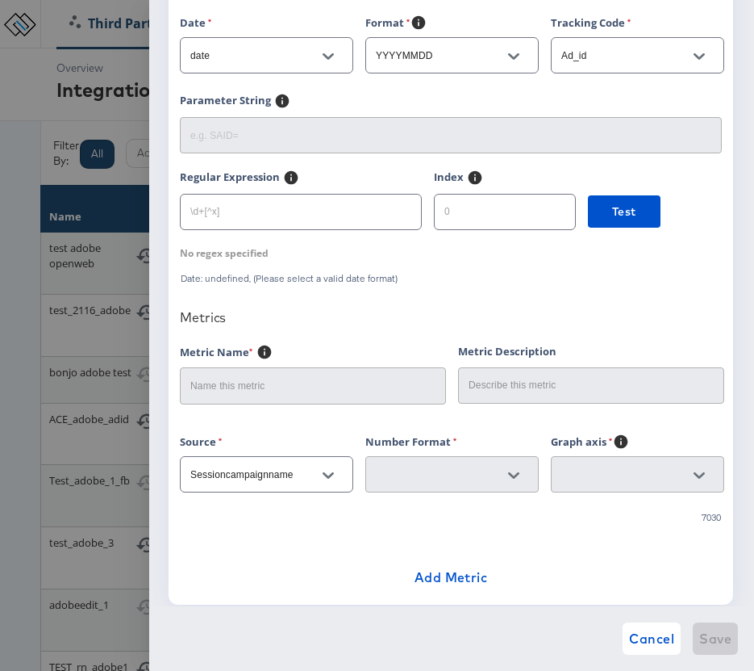
scroll to position [214, 0]
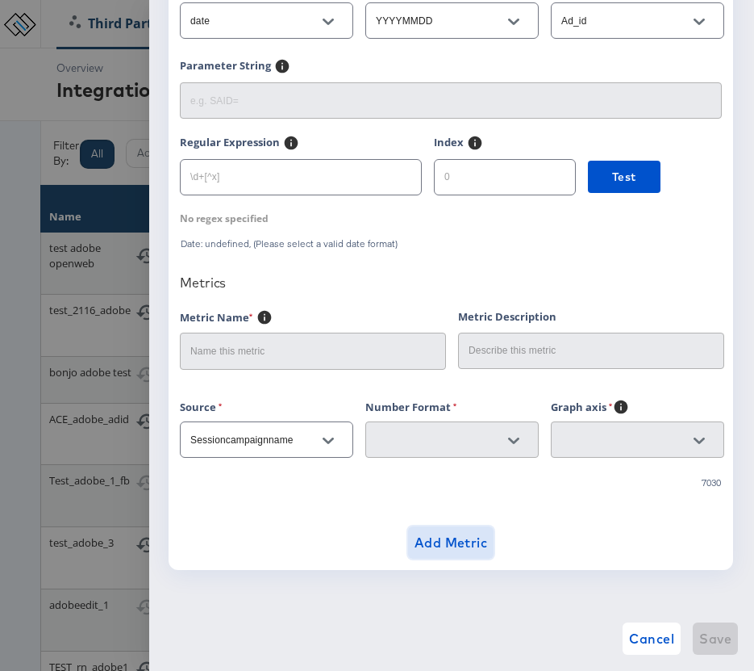
click at [451, 541] on span "Add Metric" at bounding box center [451, 542] width 73 height 23
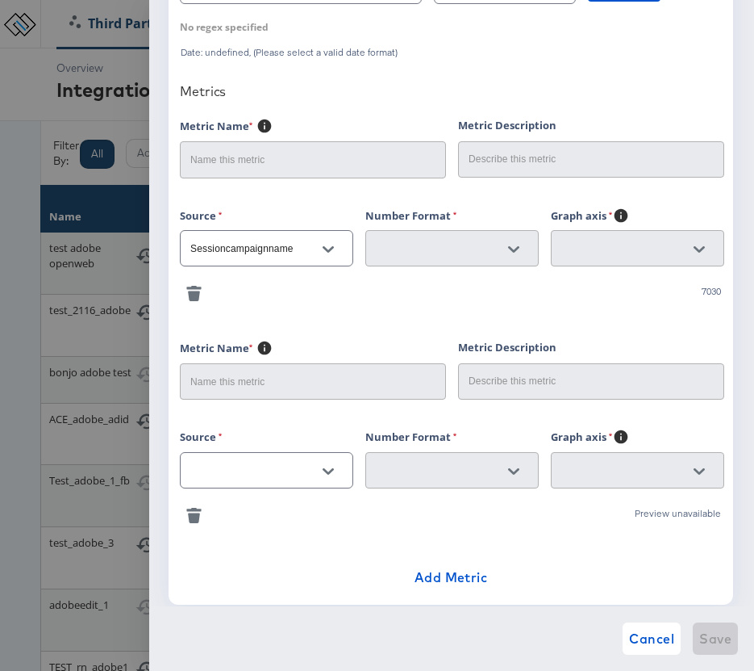
scroll to position [440, 0]
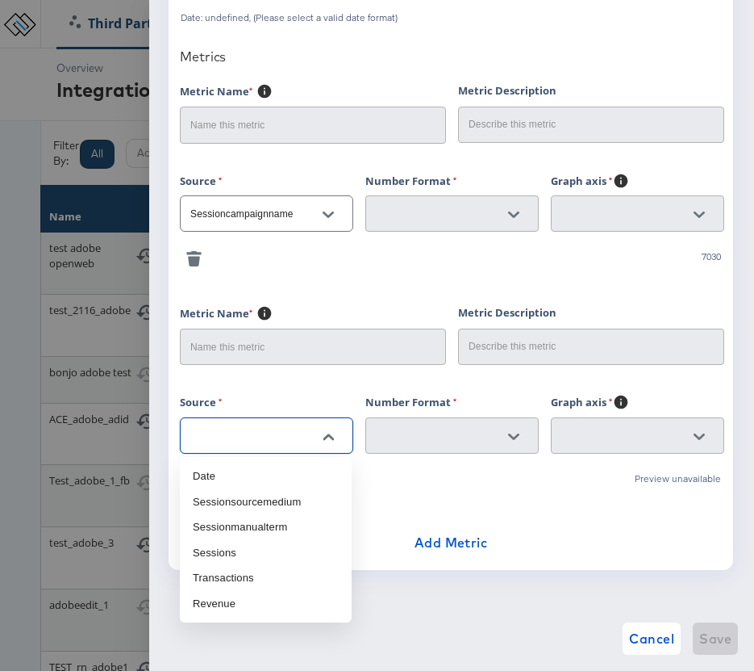
click at [246, 439] on input "text" at bounding box center [254, 436] width 134 height 19
click at [242, 499] on li "Sessionsourcemedium" at bounding box center [266, 502] width 172 height 26
type input "Sessionsourcemedium"
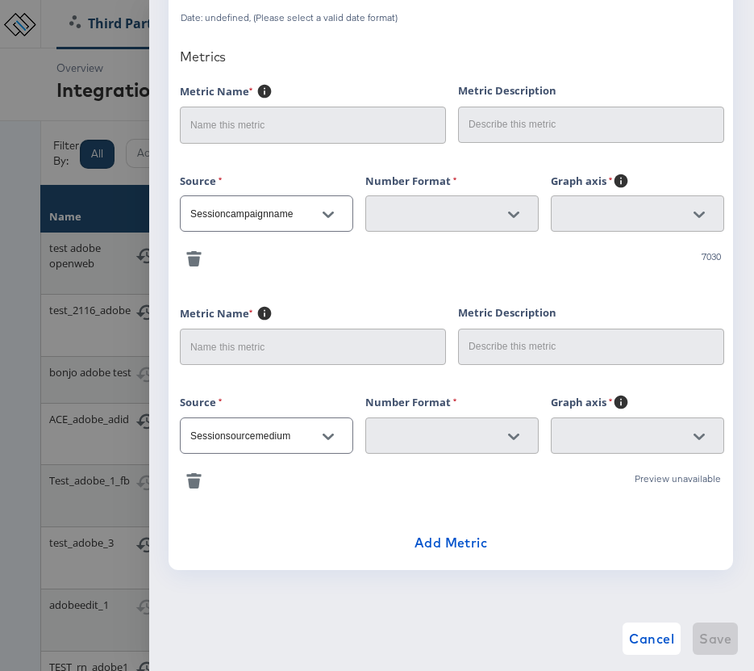
click at [504, 443] on div at bounding box center [514, 436] width 34 height 24
click at [516, 439] on div at bounding box center [514, 436] width 34 height 24
click at [191, 480] on icon "button" at bounding box center [194, 483] width 12 height 10
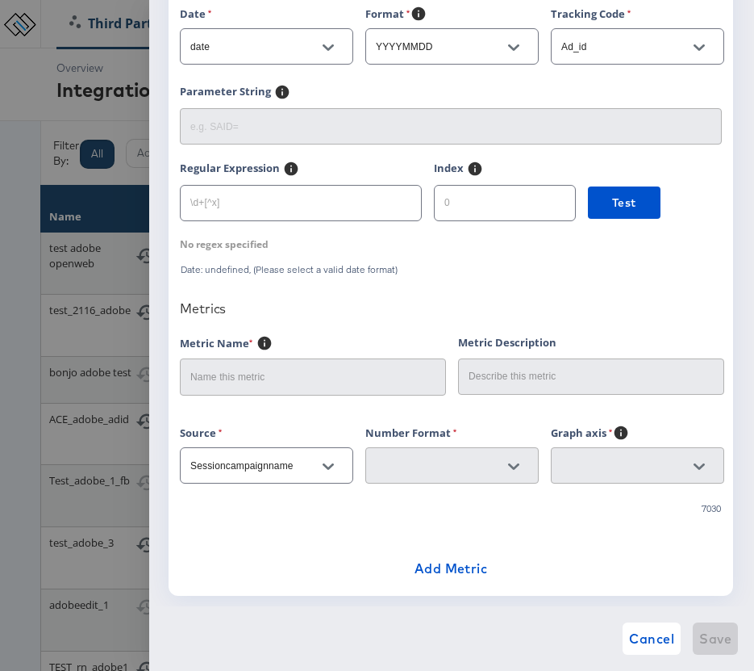
scroll to position [214, 0]
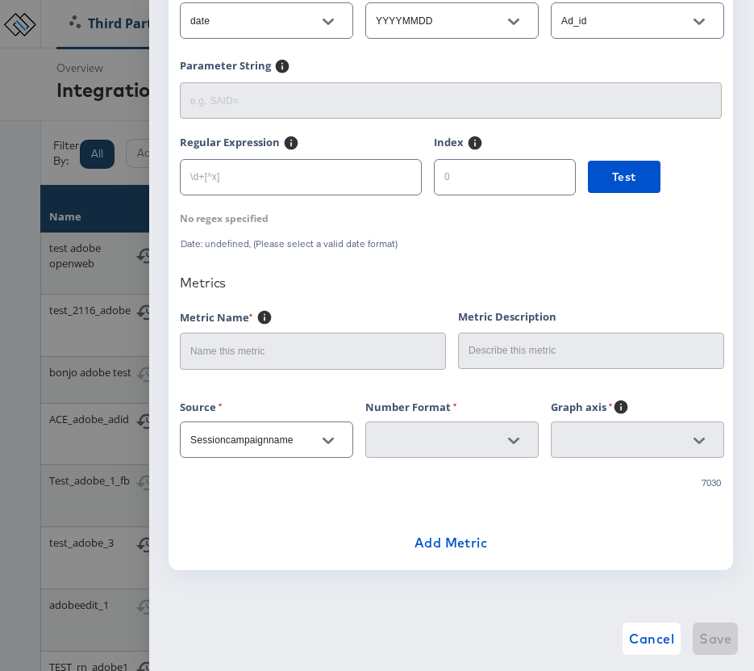
click at [506, 440] on div at bounding box center [514, 440] width 34 height 24
click at [512, 440] on div at bounding box center [514, 440] width 34 height 24
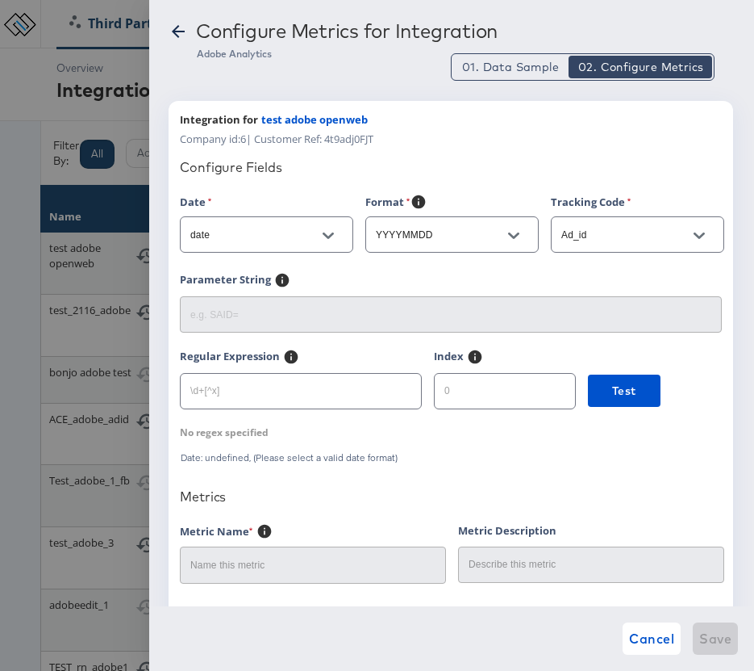
click at [616, 231] on input "Ad_id" at bounding box center [625, 235] width 134 height 19
